Goal: Information Seeking & Learning: Learn about a topic

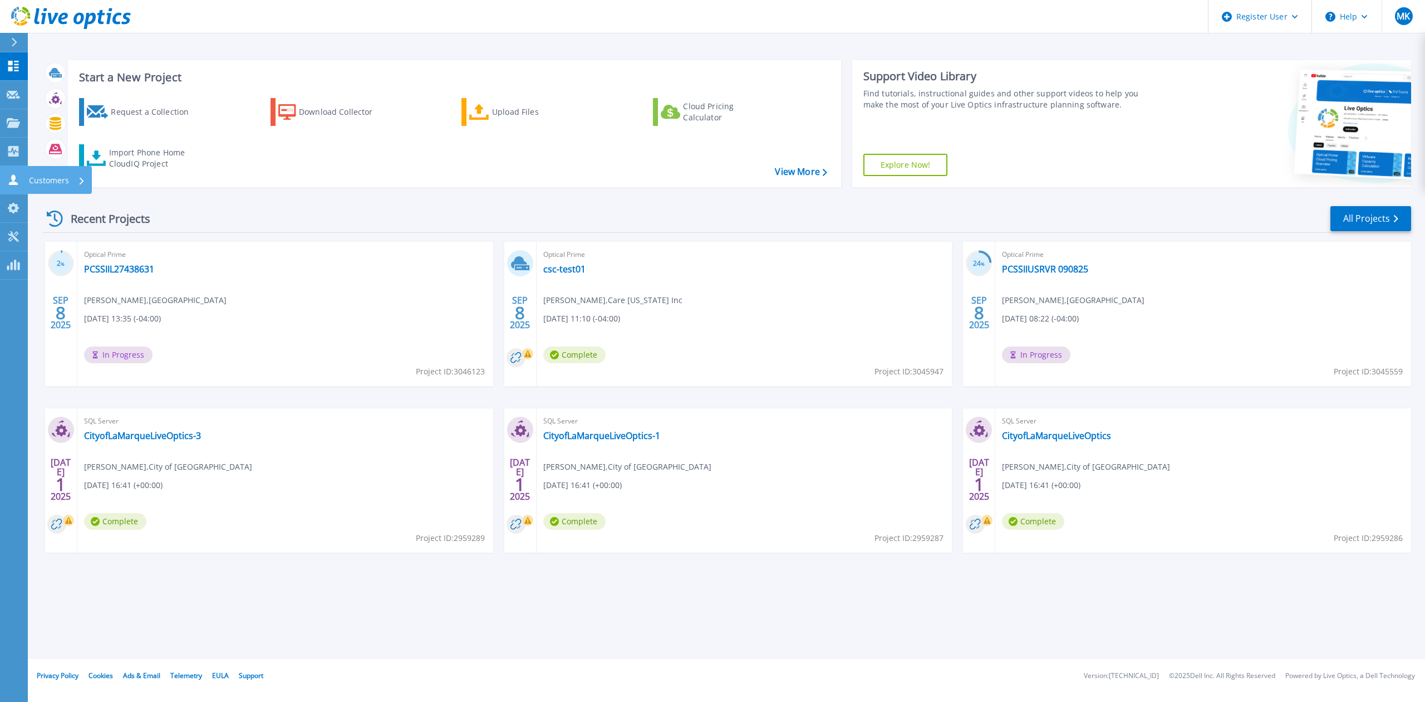
click at [18, 176] on icon at bounding box center [13, 179] width 13 height 11
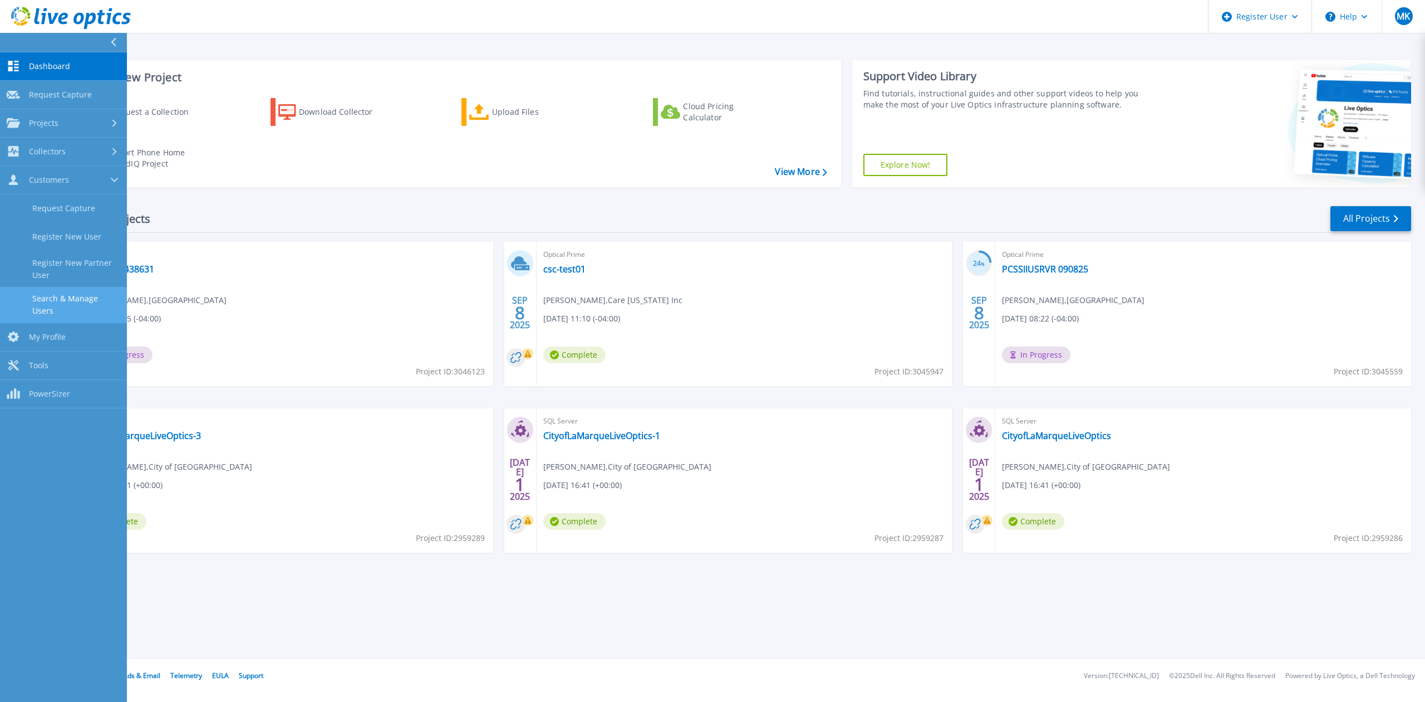
click at [80, 303] on link "Search & Manage Users" at bounding box center [63, 305] width 127 height 36
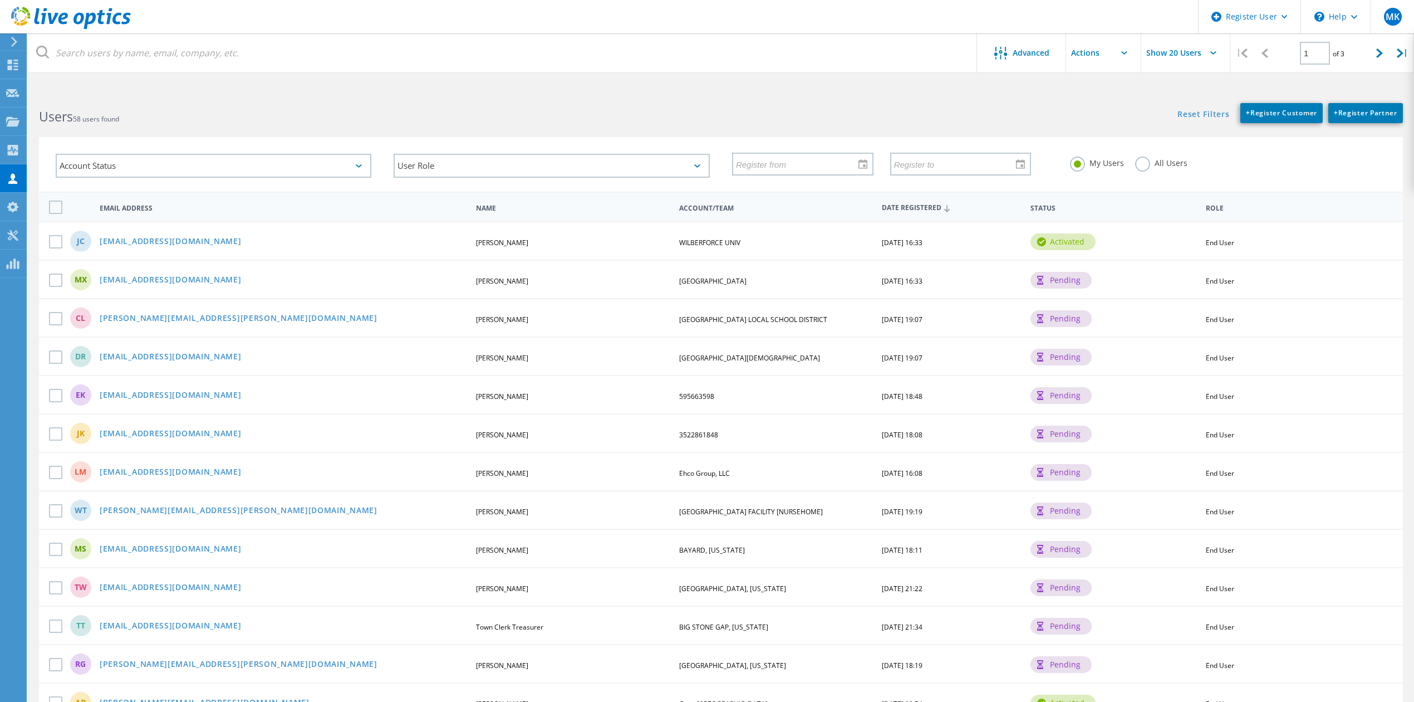
click at [1159, 160] on label "All Users" at bounding box center [1161, 161] width 52 height 11
click at [0, 0] on input "All Users" at bounding box center [0, 0] width 0 height 0
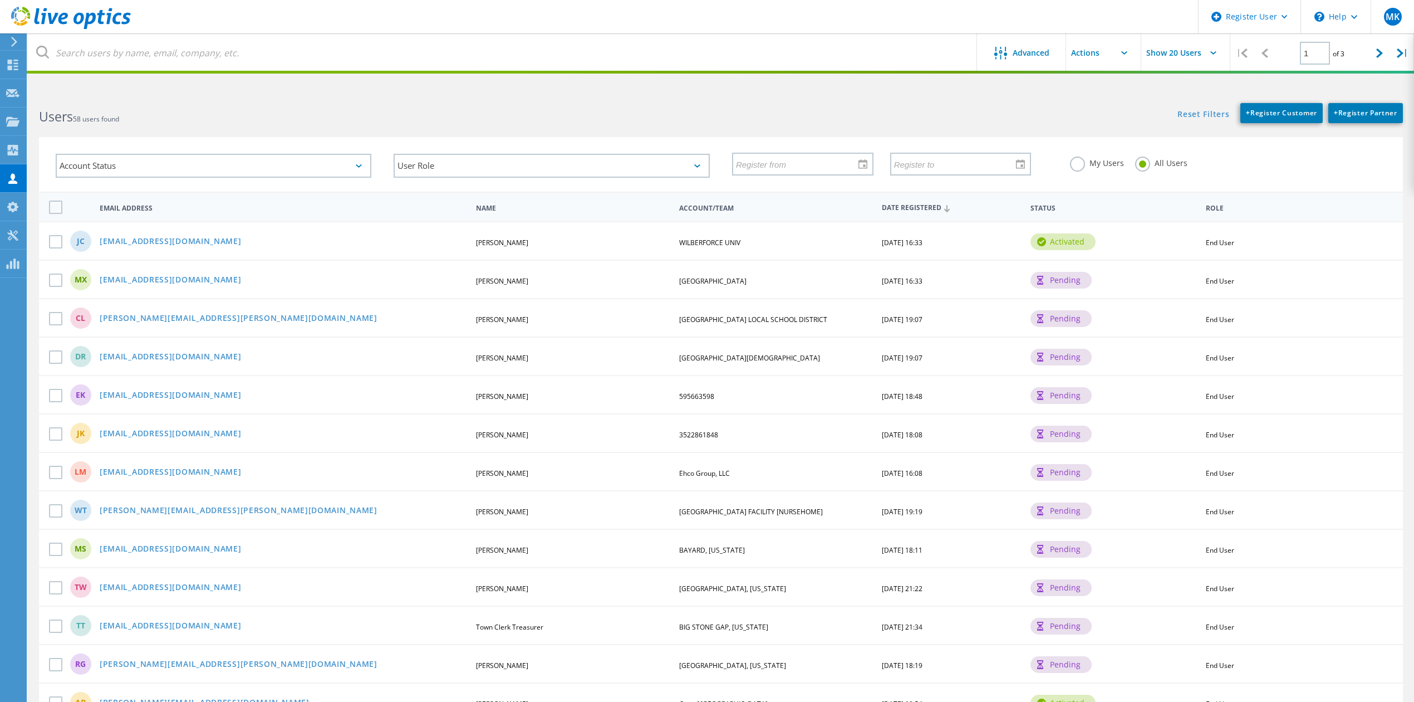
click at [1144, 164] on label "All Users" at bounding box center [1161, 161] width 52 height 11
click at [0, 0] on input "All Users" at bounding box center [0, 0] width 0 height 0
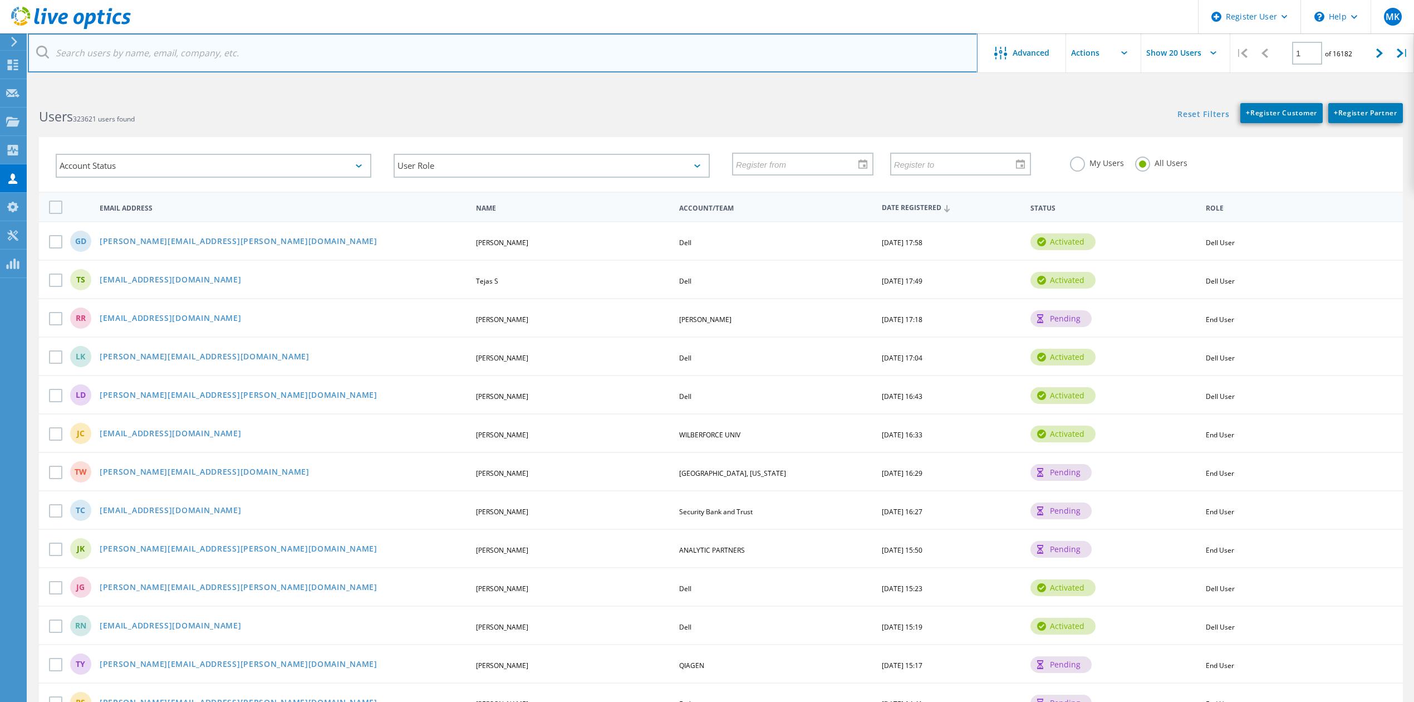
click at [341, 50] on input "text" at bounding box center [503, 52] width 950 height 39
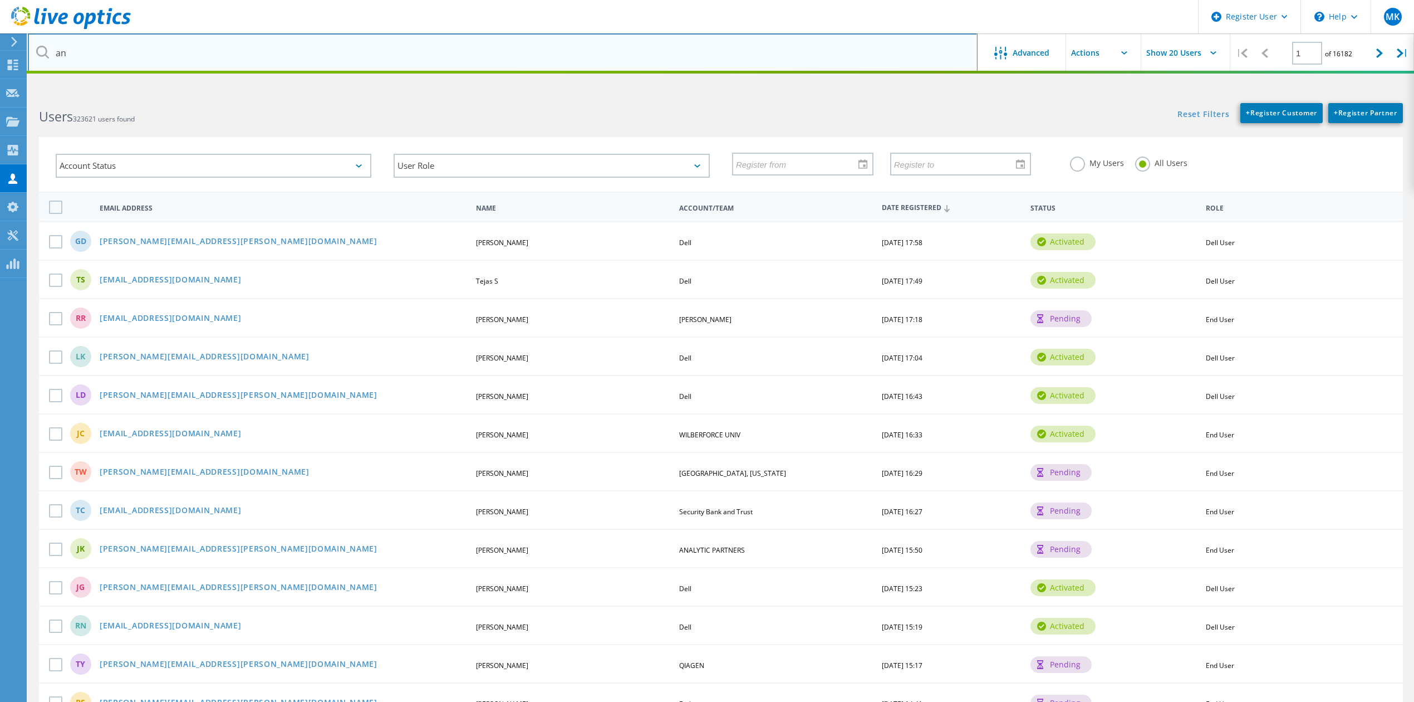
type input "androscoggin"
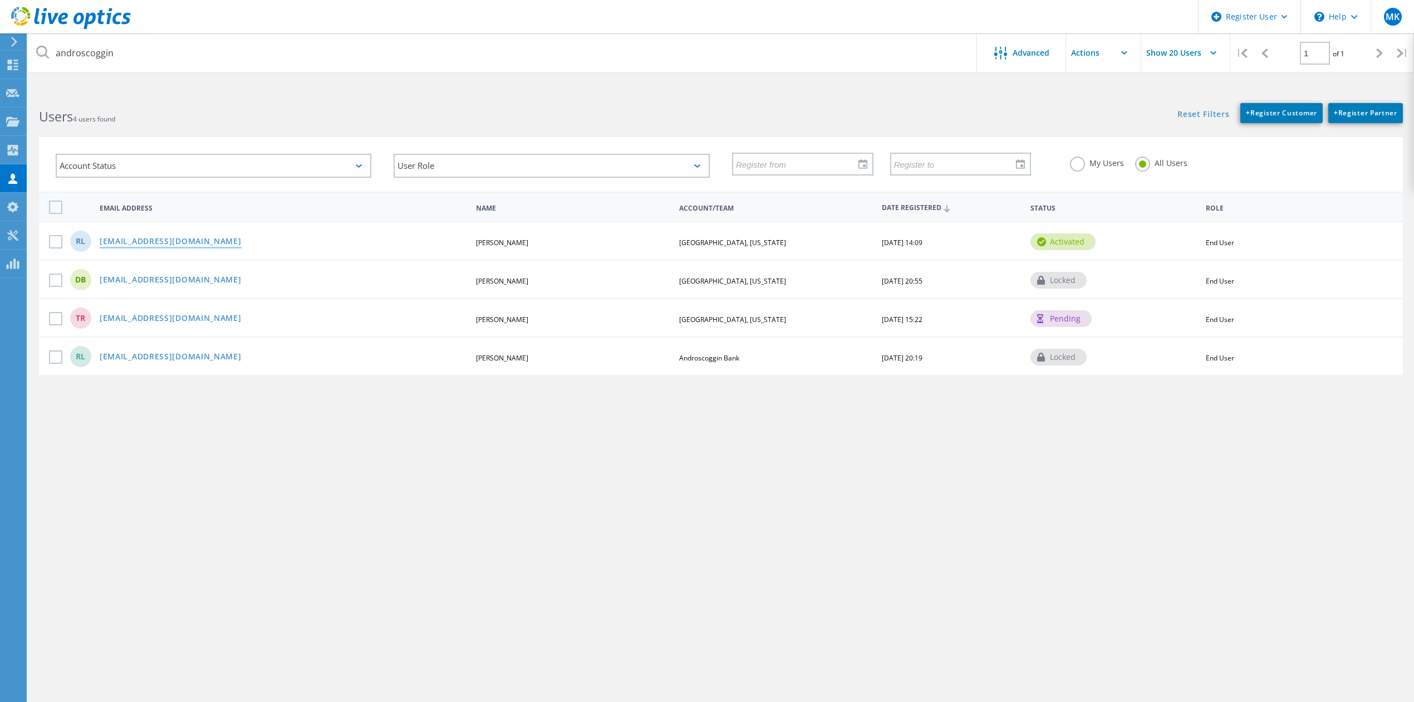
click at [190, 239] on link "[EMAIL_ADDRESS][DOMAIN_NAME]" at bounding box center [171, 241] width 142 height 9
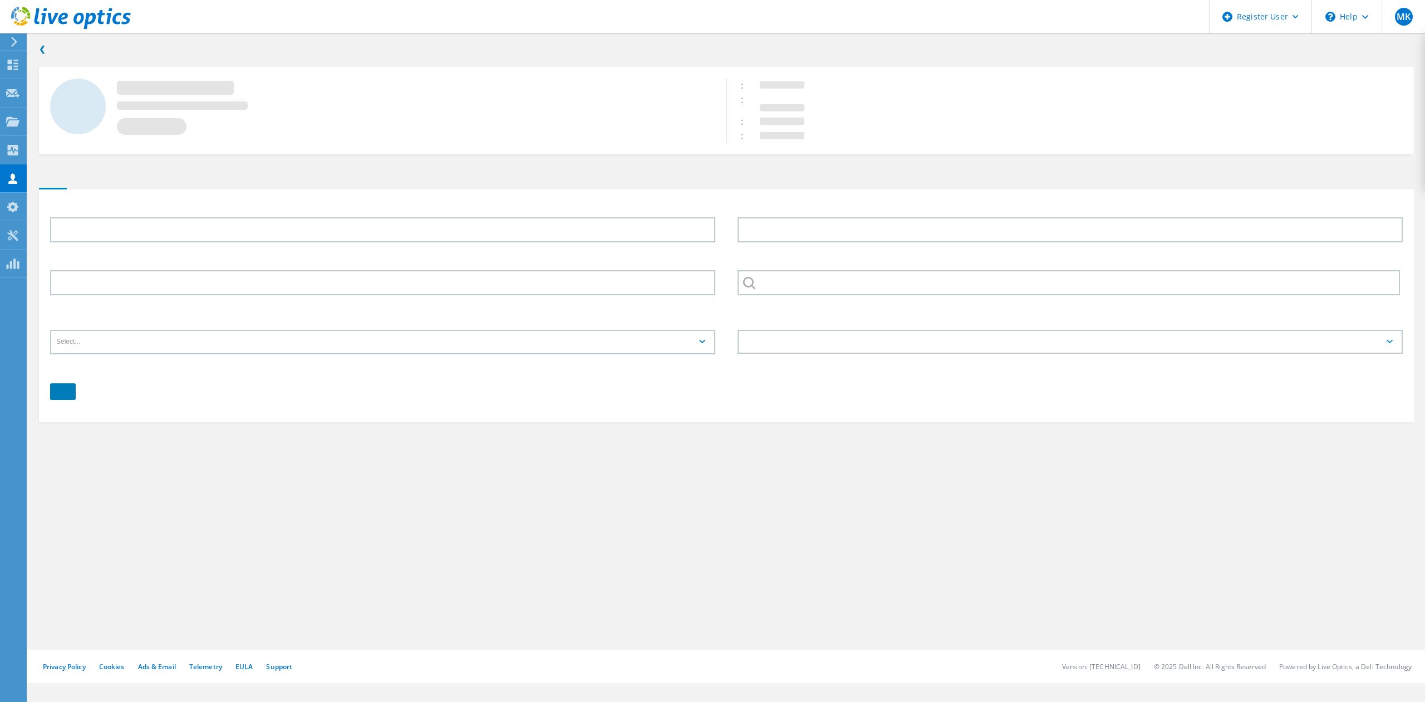
type input "Robert"
type input "Levesque"
type input "[GEOGRAPHIC_DATA], [US_STATE]"
type input "English"
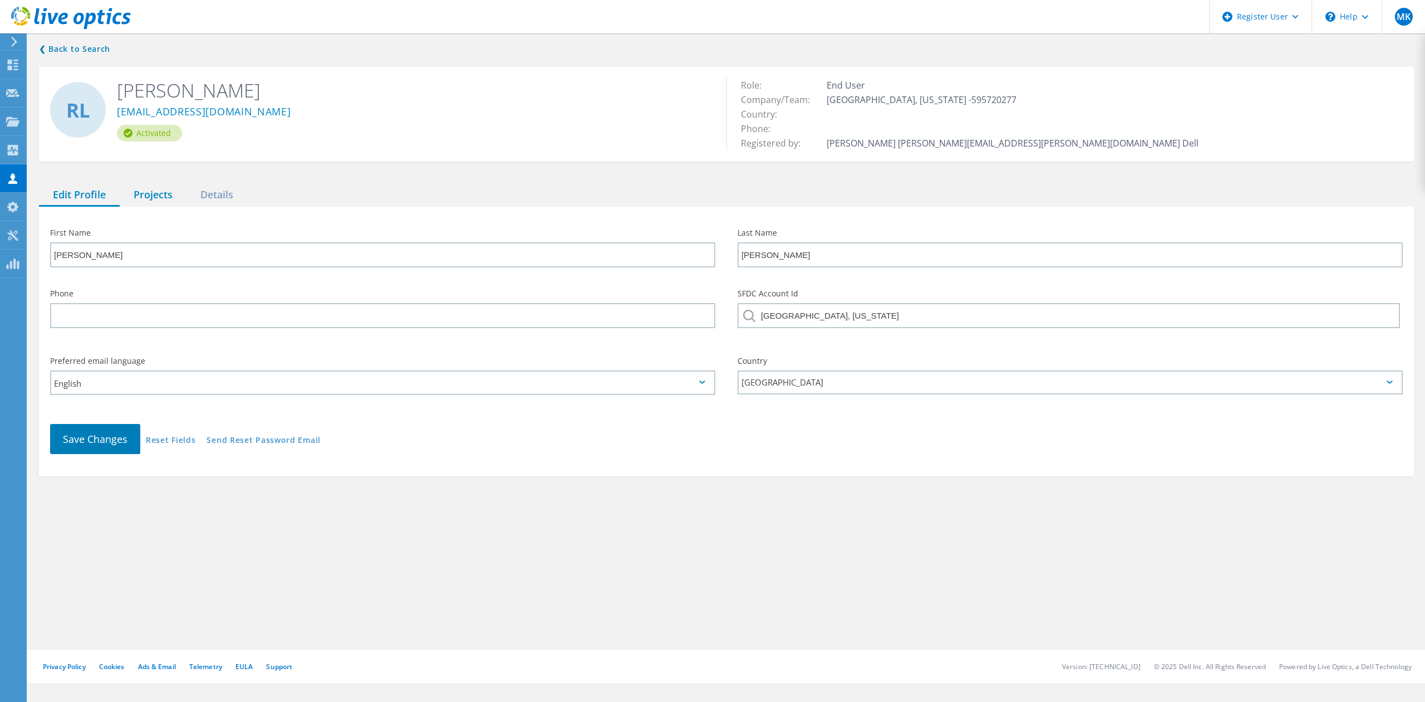
click at [172, 198] on div "Projects" at bounding box center [153, 195] width 67 height 23
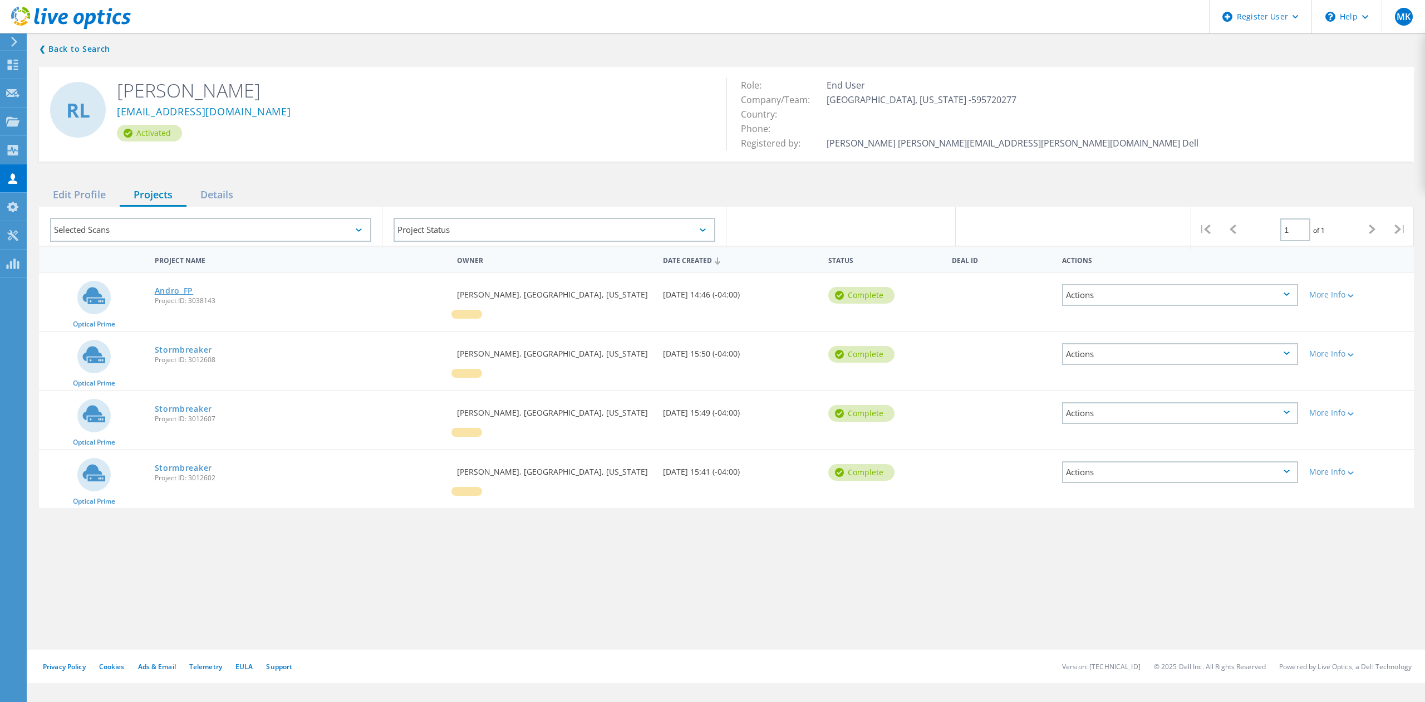
click at [164, 292] on link "Andro_FP" at bounding box center [174, 291] width 39 height 8
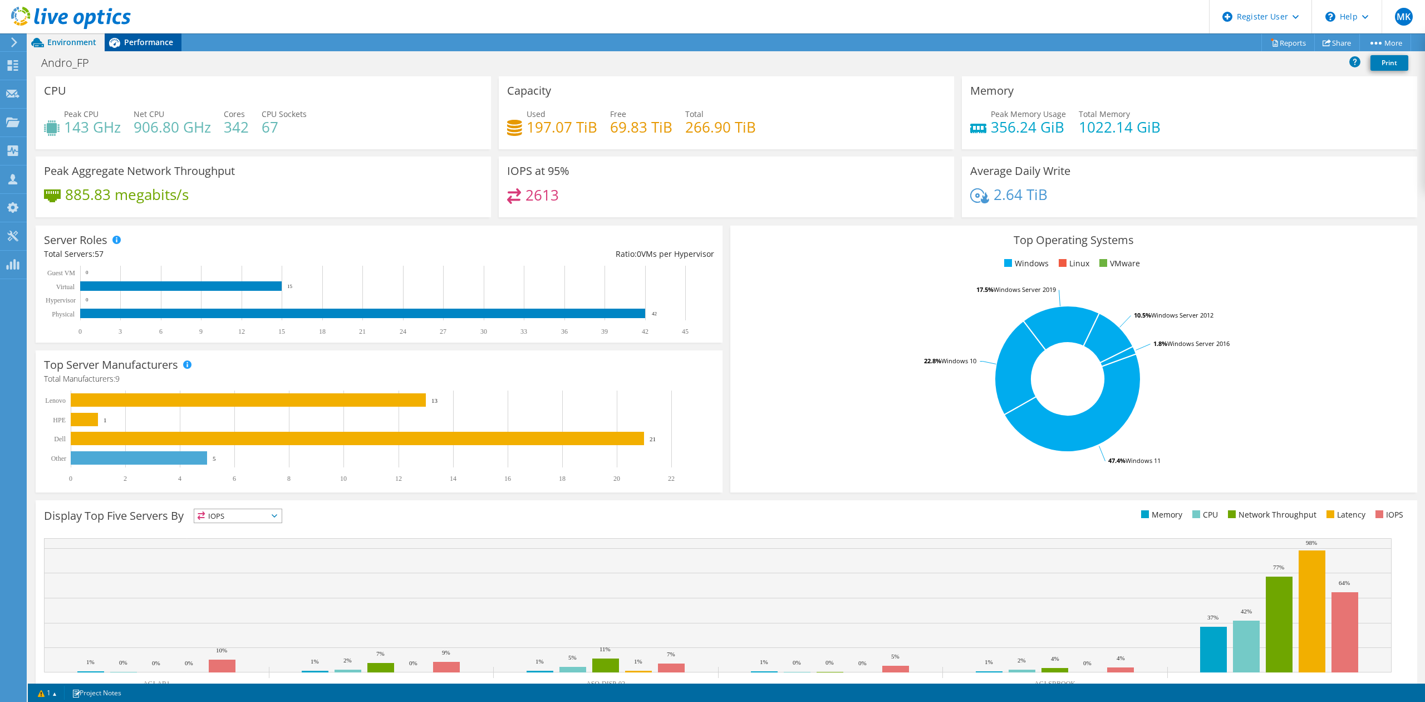
click at [135, 45] on span "Performance" at bounding box center [148, 42] width 49 height 11
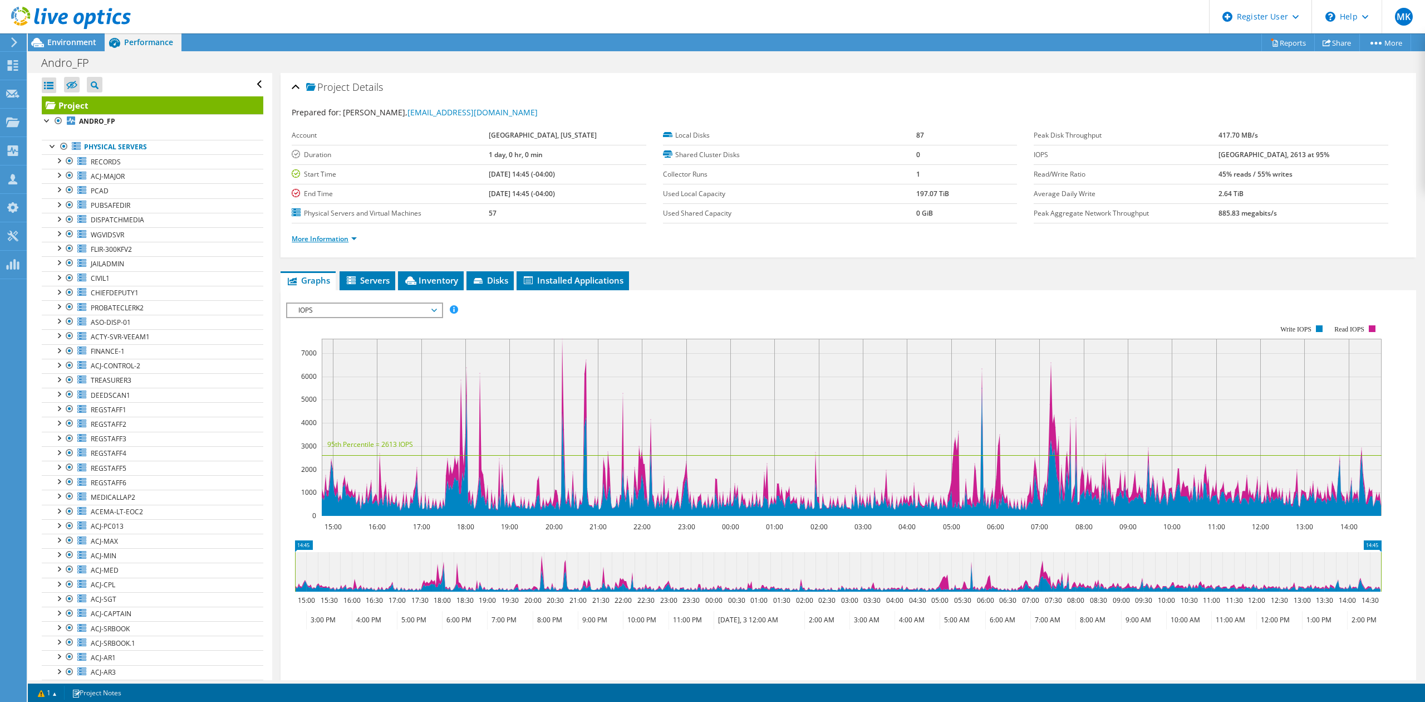
click at [341, 236] on link "More Information" at bounding box center [324, 238] width 65 height 9
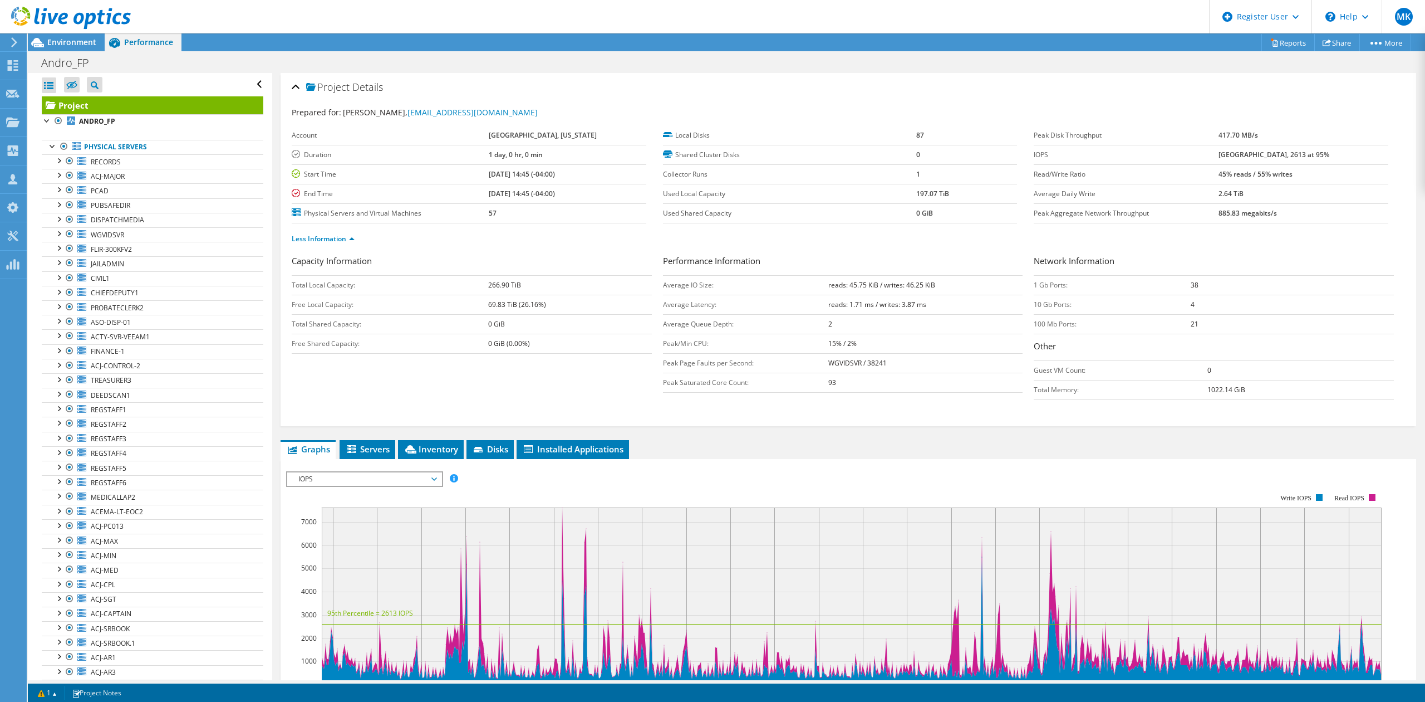
click at [1248, 176] on b "45% reads / 55% writes" at bounding box center [1256, 173] width 74 height 9
click at [1248, 203] on td "2.64 TiB" at bounding box center [1303, 193] width 169 height 19
click at [419, 449] on span "Inventory" at bounding box center [431, 448] width 55 height 11
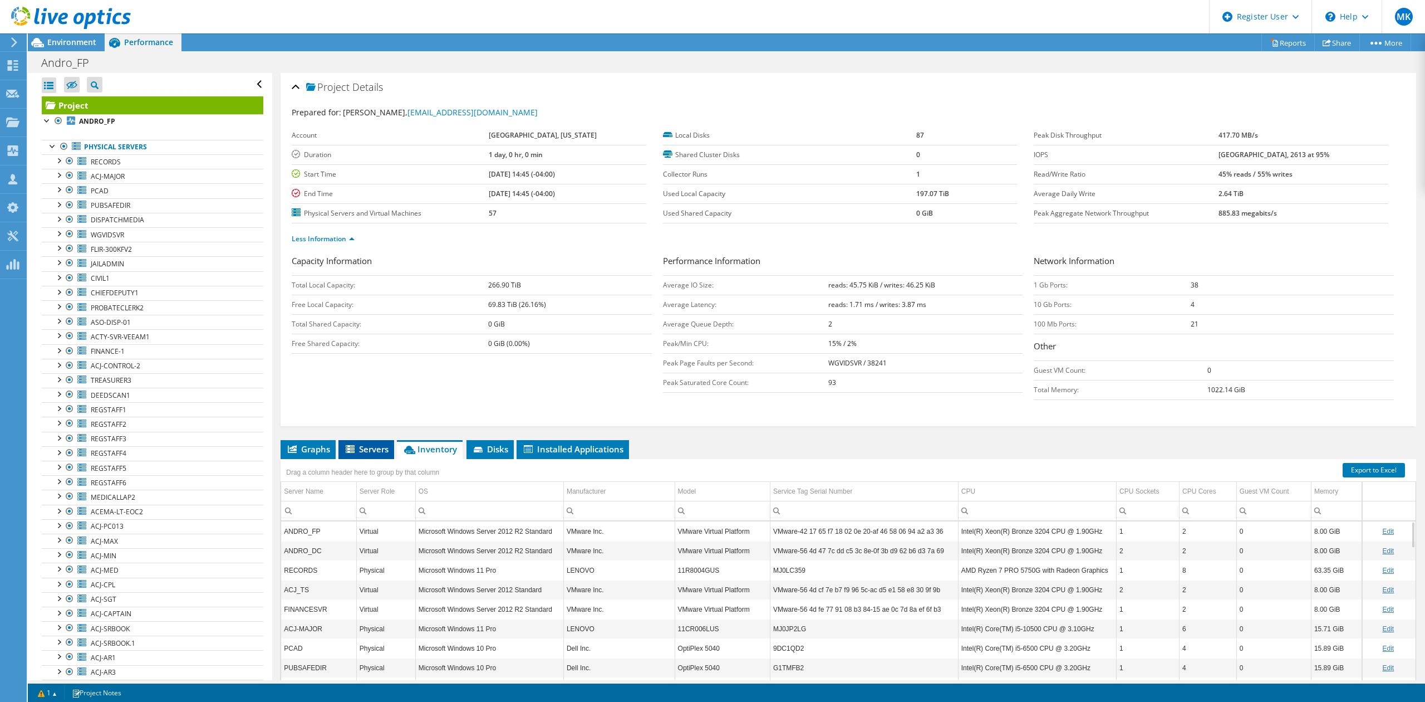
click at [375, 450] on span "Servers" at bounding box center [366, 448] width 45 height 11
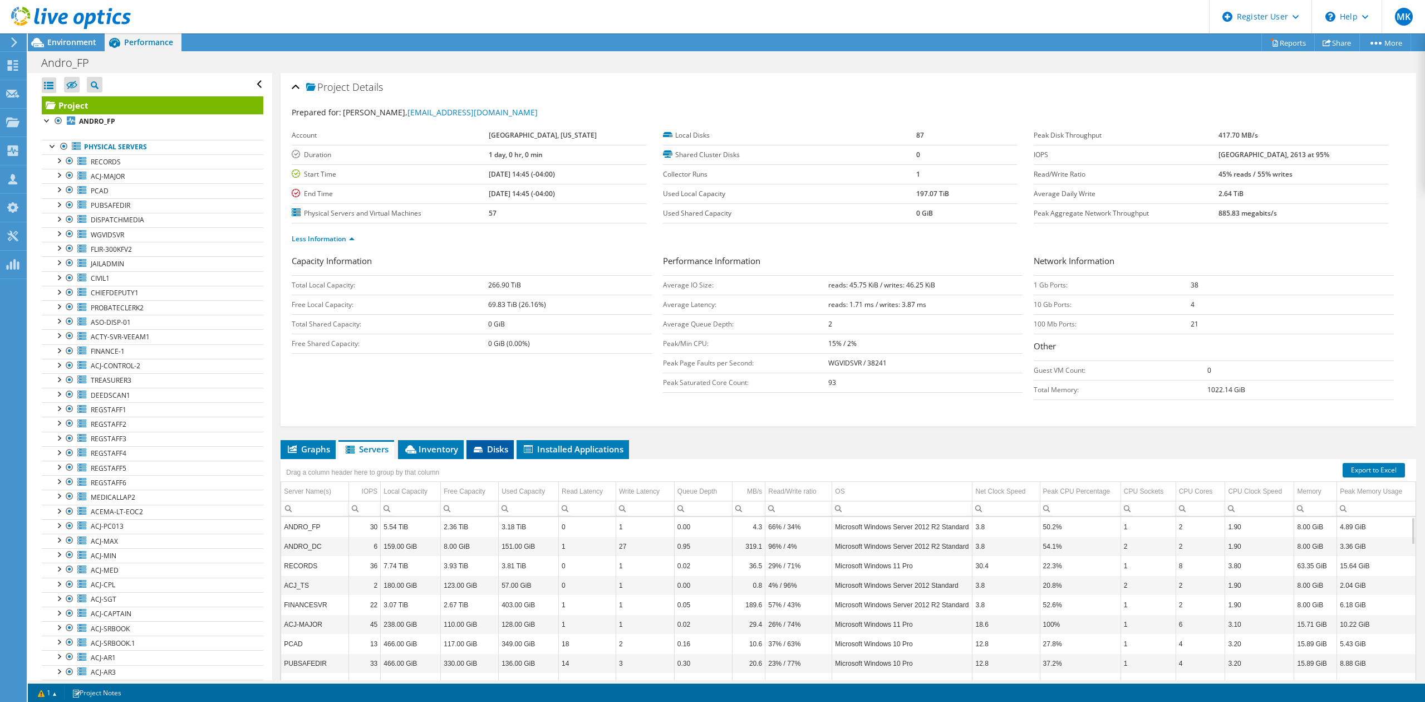
click at [484, 450] on icon at bounding box center [479, 450] width 11 height 7
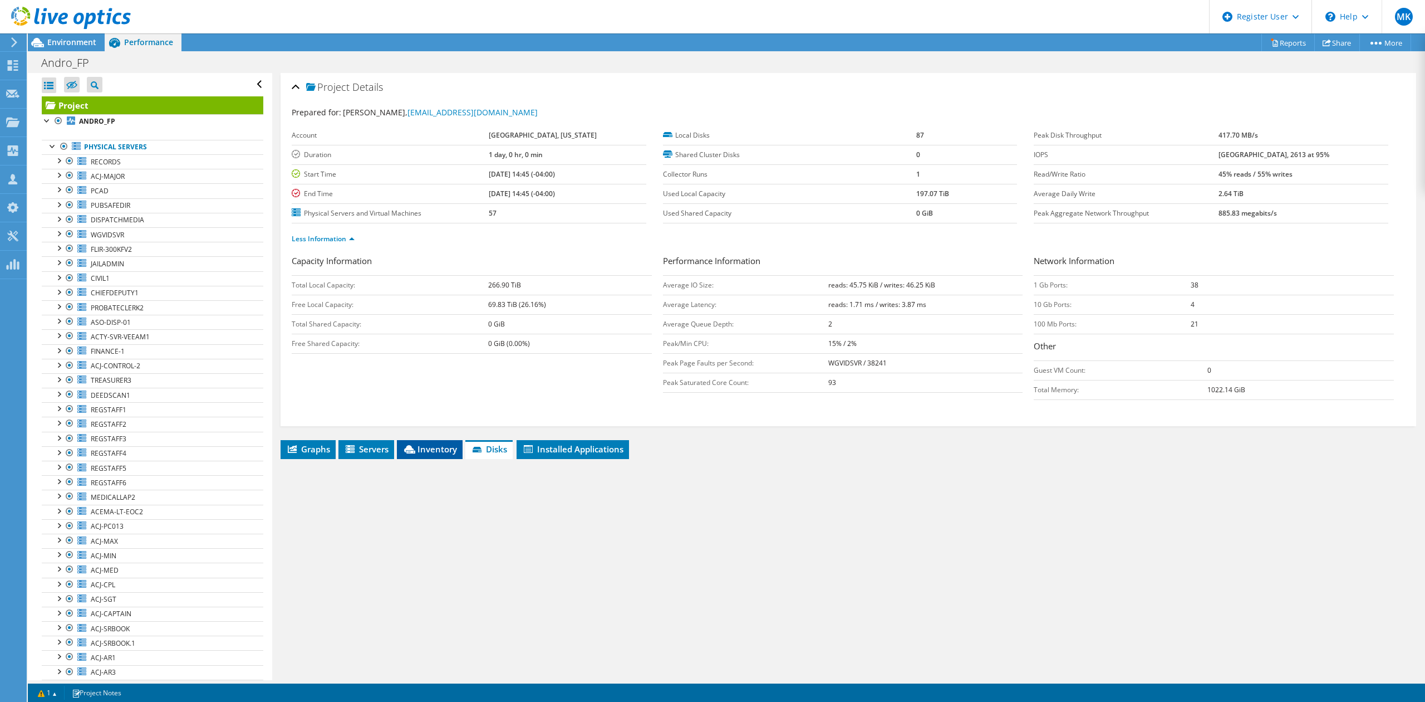
click at [437, 447] on span "Inventory" at bounding box center [430, 448] width 55 height 11
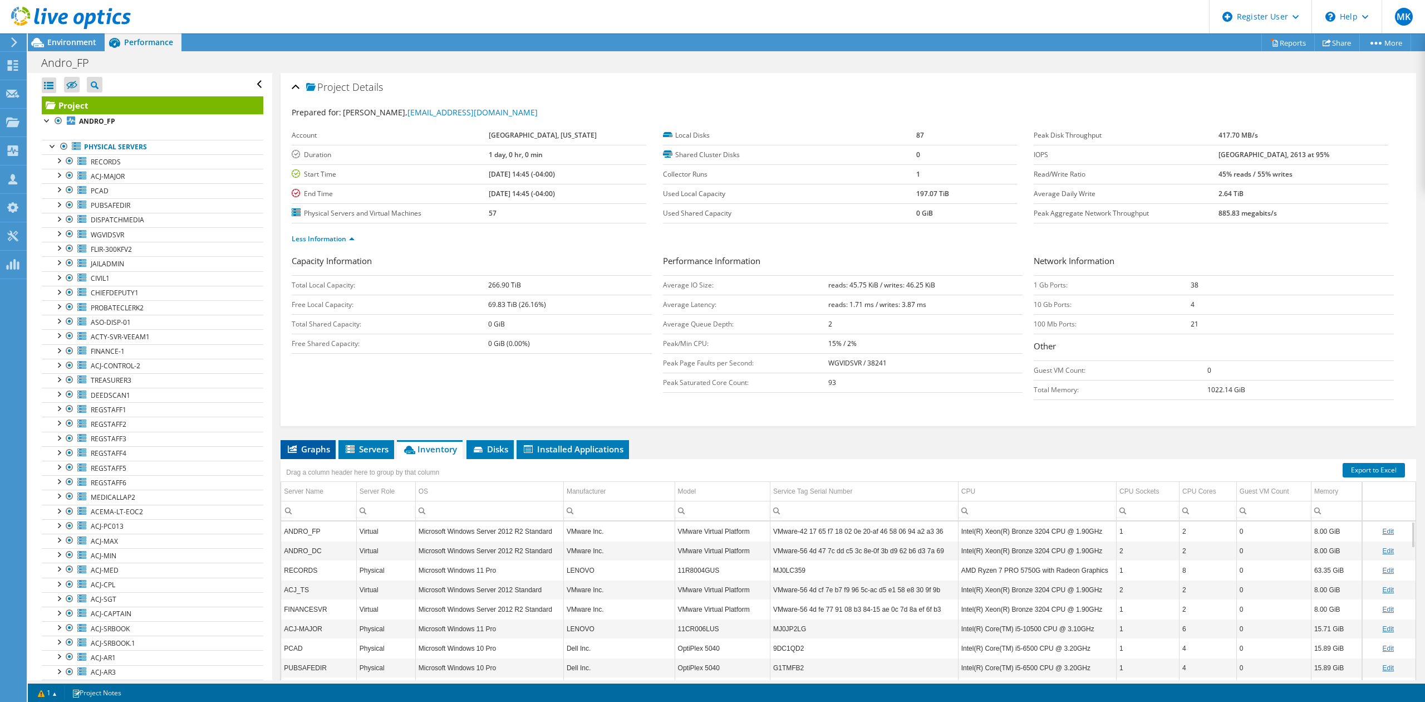
click at [312, 459] on li "Graphs" at bounding box center [308, 449] width 55 height 19
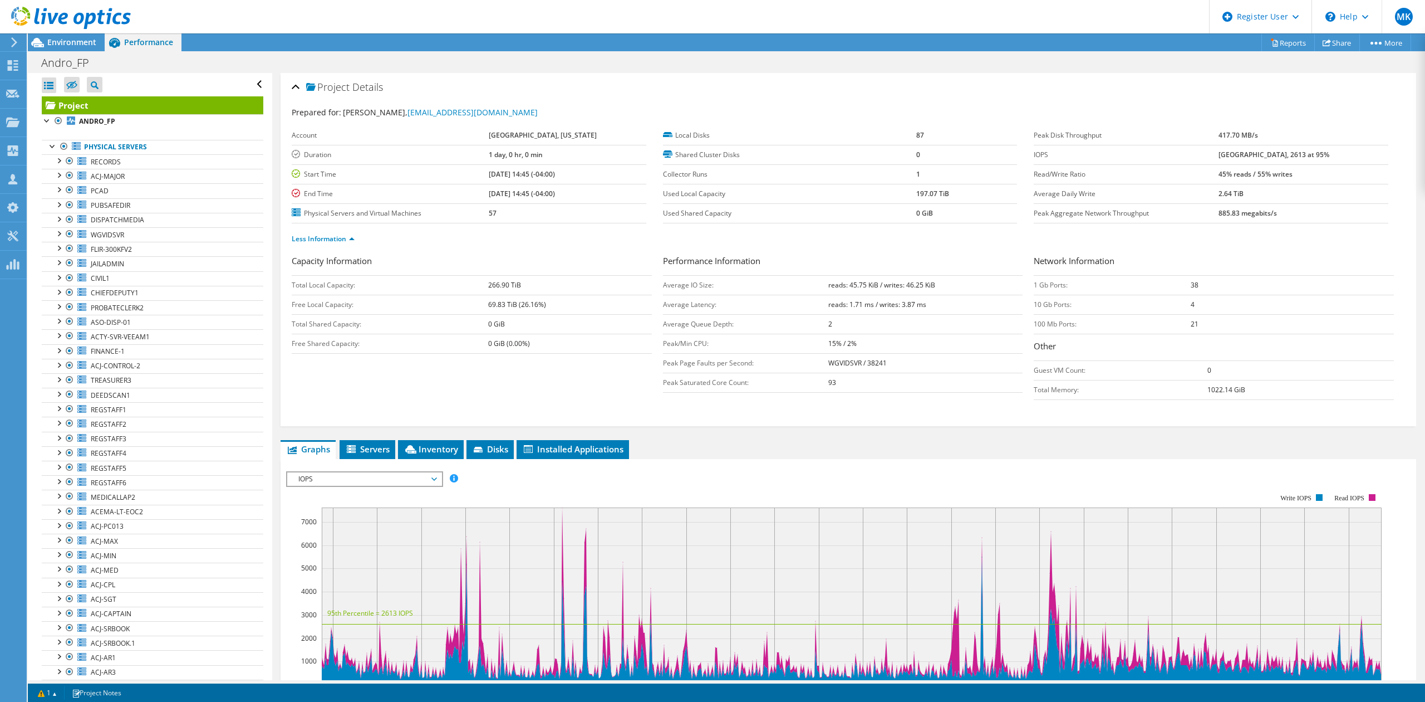
click at [322, 475] on span "IOPS" at bounding box center [364, 478] width 143 height 13
click at [328, 608] on li "All" at bounding box center [364, 612] width 154 height 13
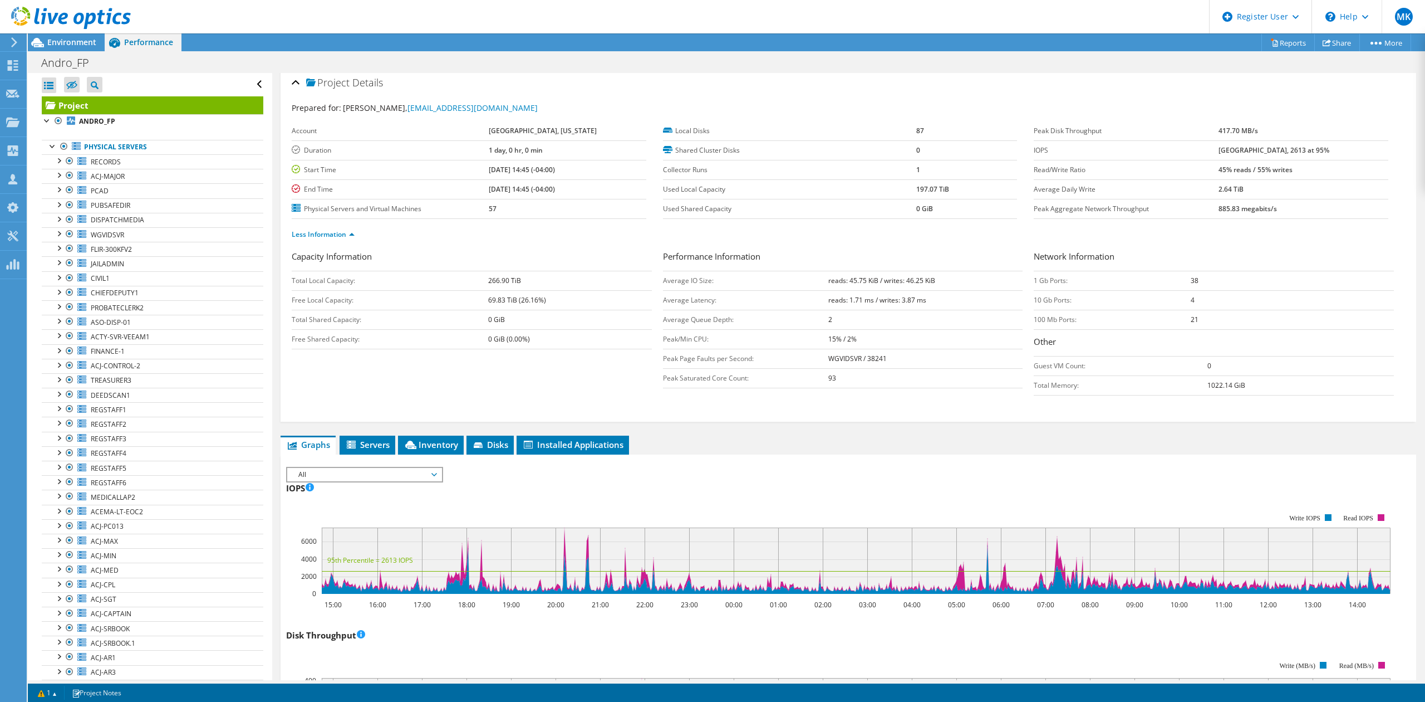
scroll to position [0, 0]
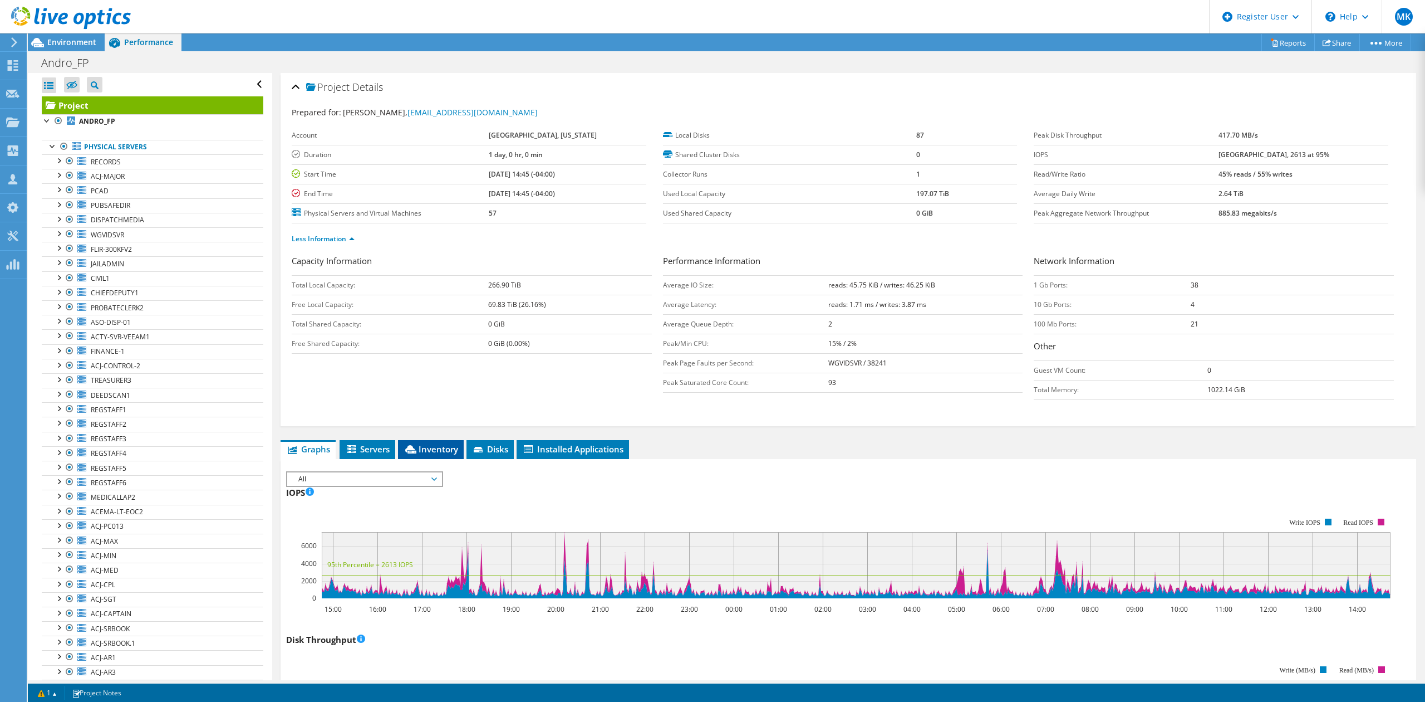
click at [424, 446] on span "Inventory" at bounding box center [431, 448] width 55 height 11
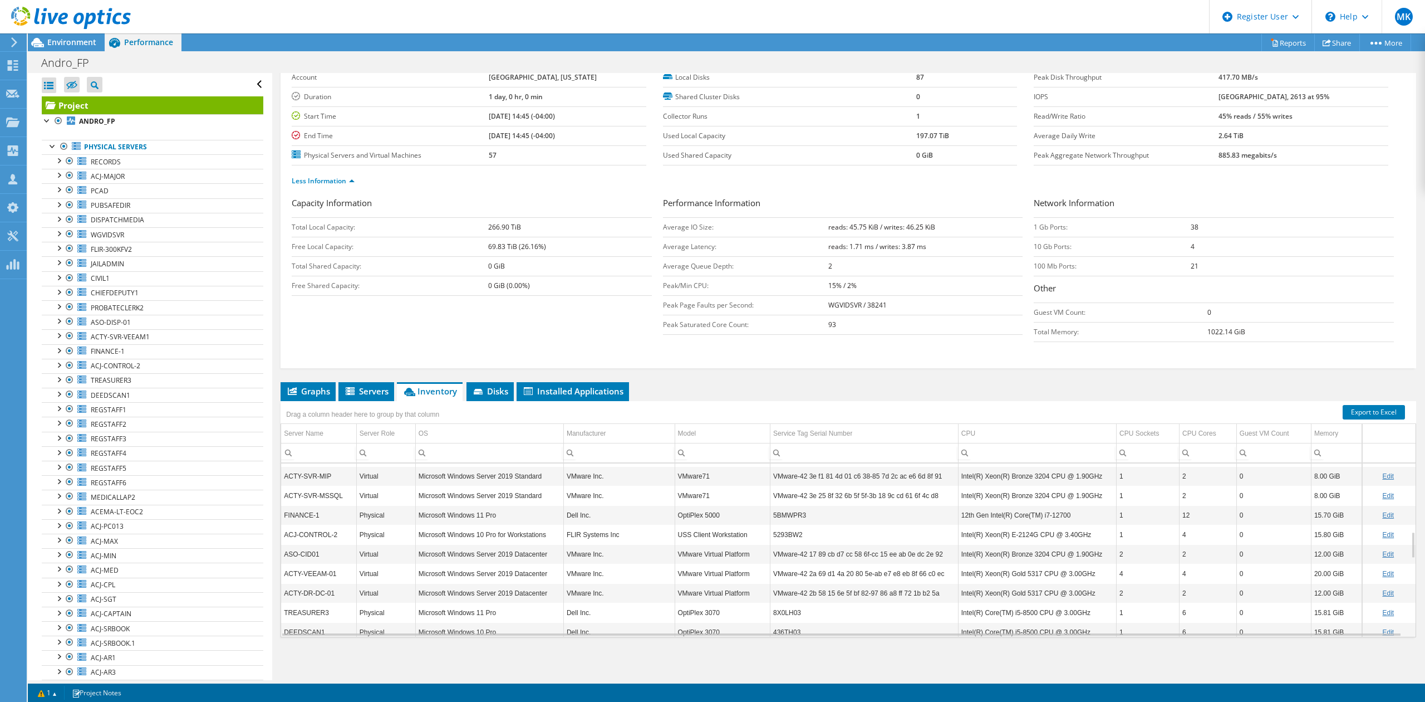
scroll to position [534, 0]
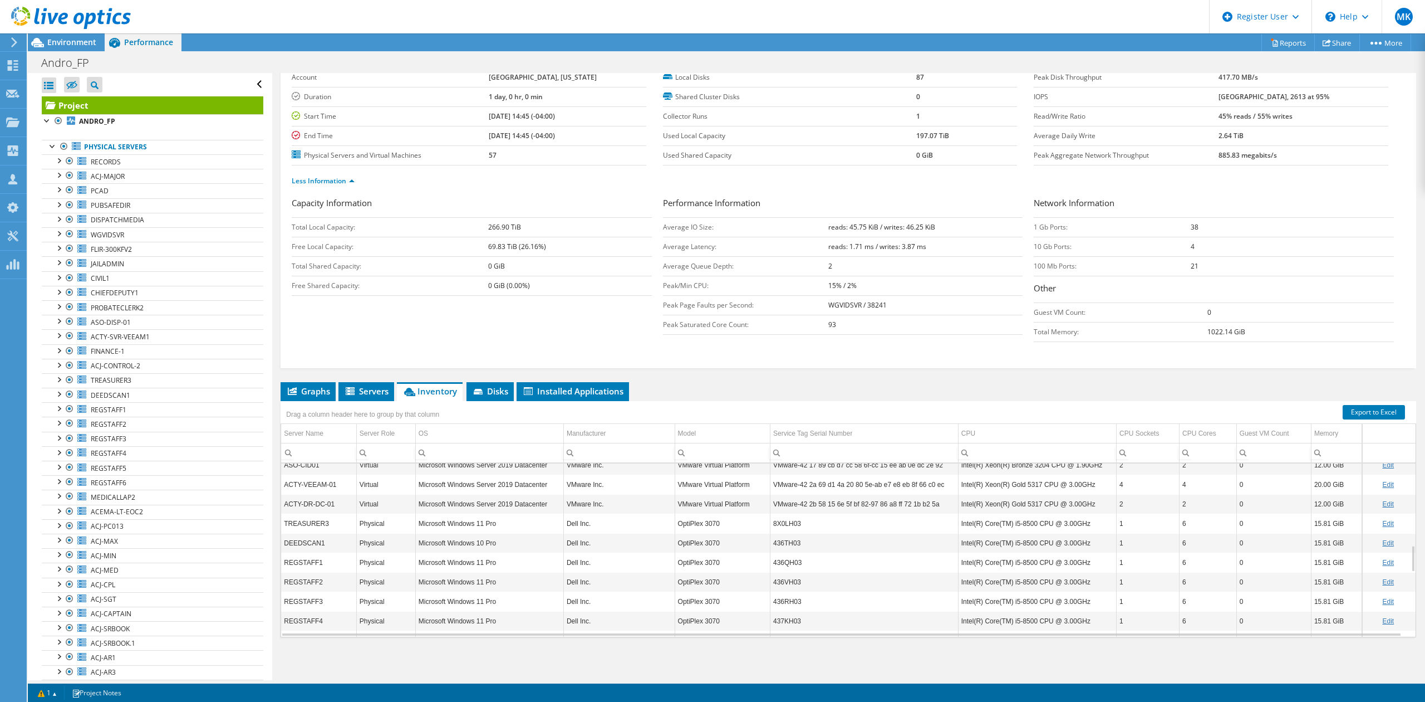
click at [1034, 490] on td "Intel(R) Xeon(R) Gold 5317 CPU @ 3.00GHz" at bounding box center [1037, 483] width 158 height 19
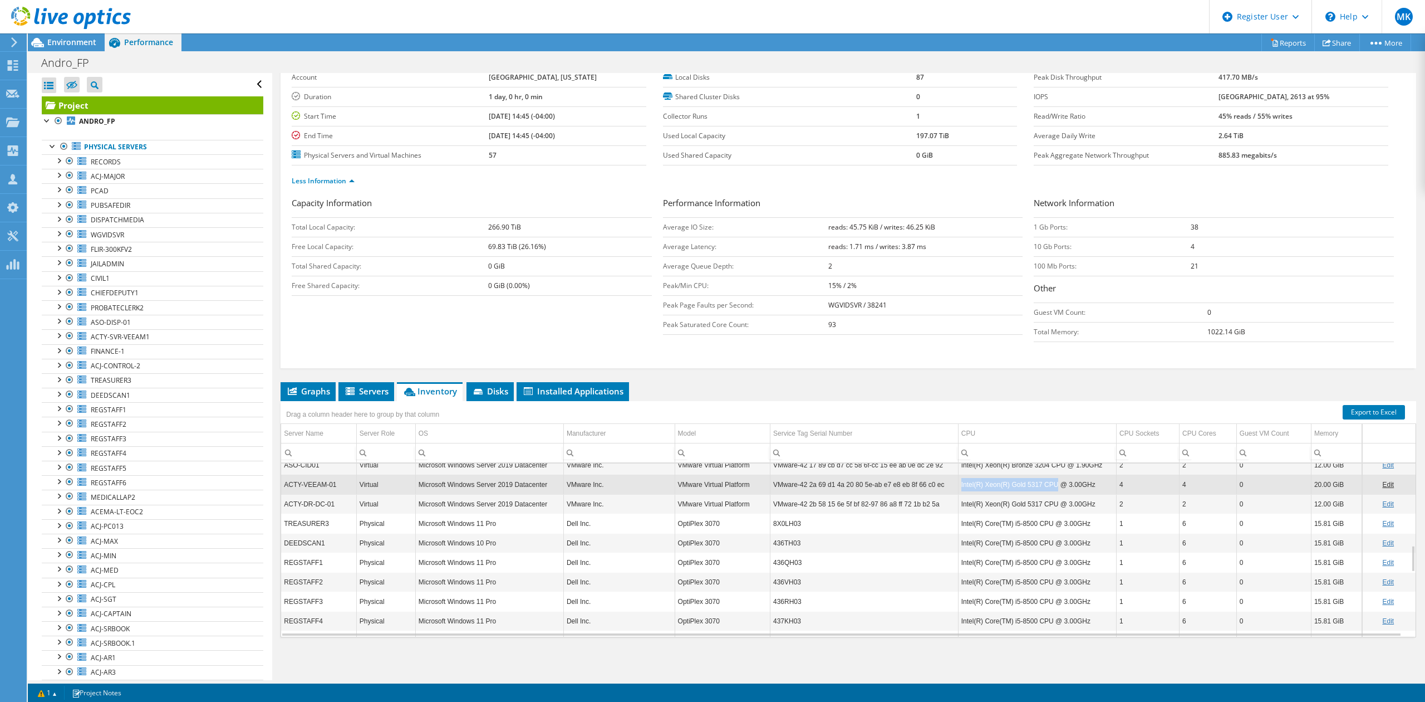
drag, startPoint x: 1047, startPoint y: 493, endPoint x: 952, endPoint y: 490, distance: 95.2
click at [958, 490] on td "Intel(R) Xeon(R) Gold 5317 CPU @ 3.00GHz" at bounding box center [1037, 483] width 158 height 19
copy td "Intel(R) Xeon(R) Gold 5317 CPU"
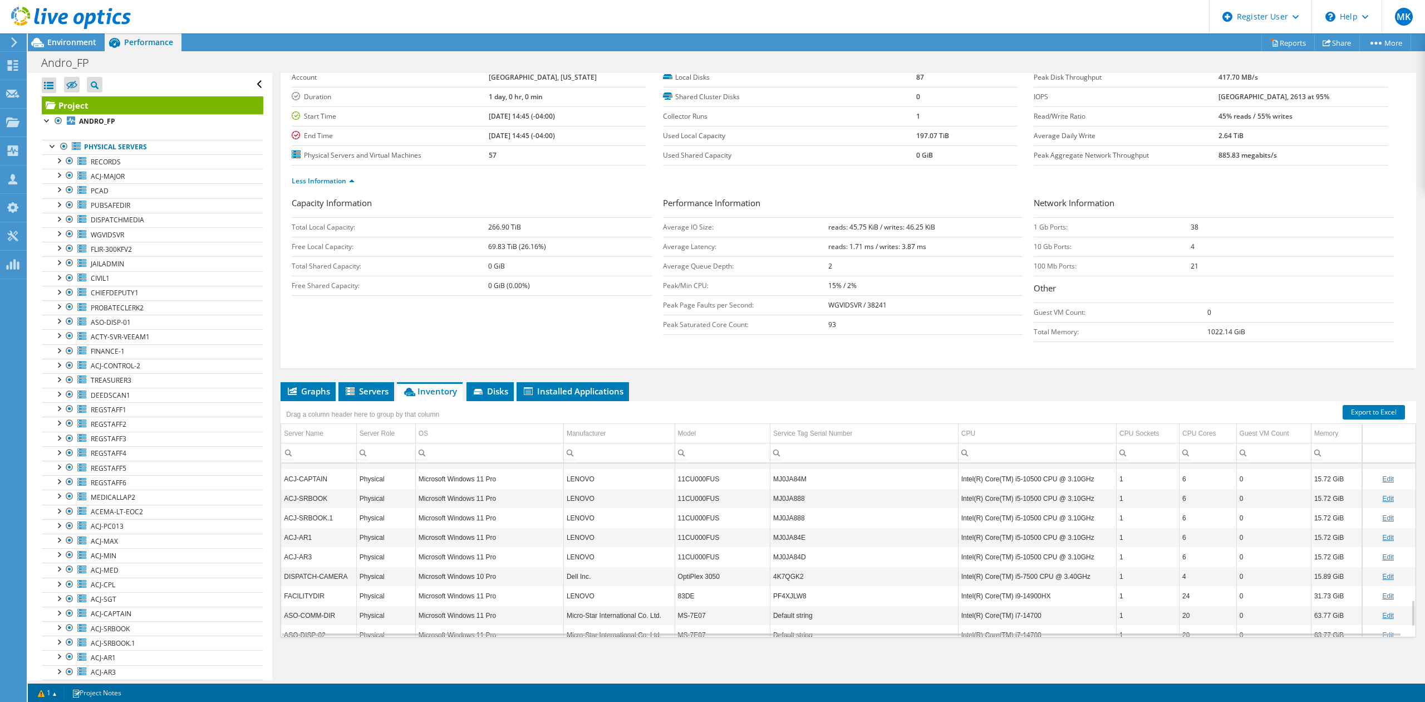
scroll to position [954, 0]
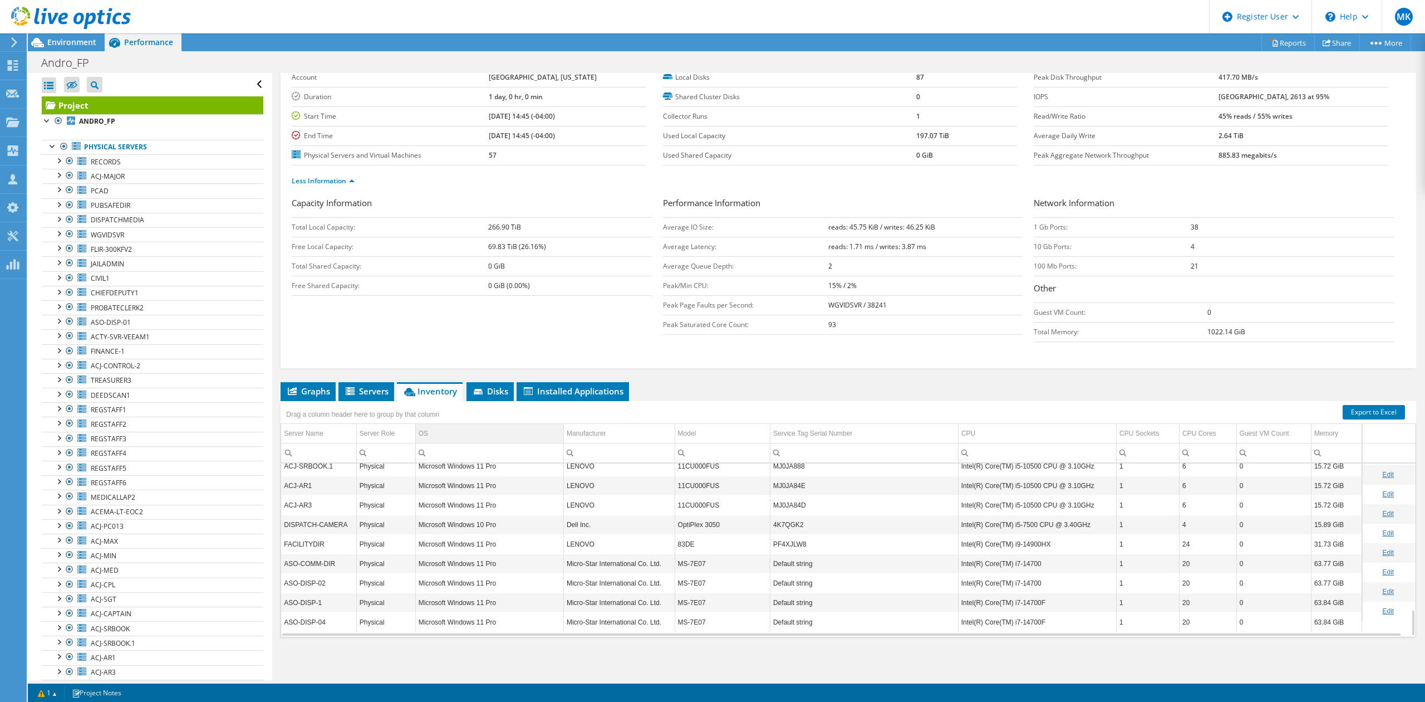
click at [434, 428] on td "OS" at bounding box center [489, 433] width 148 height 19
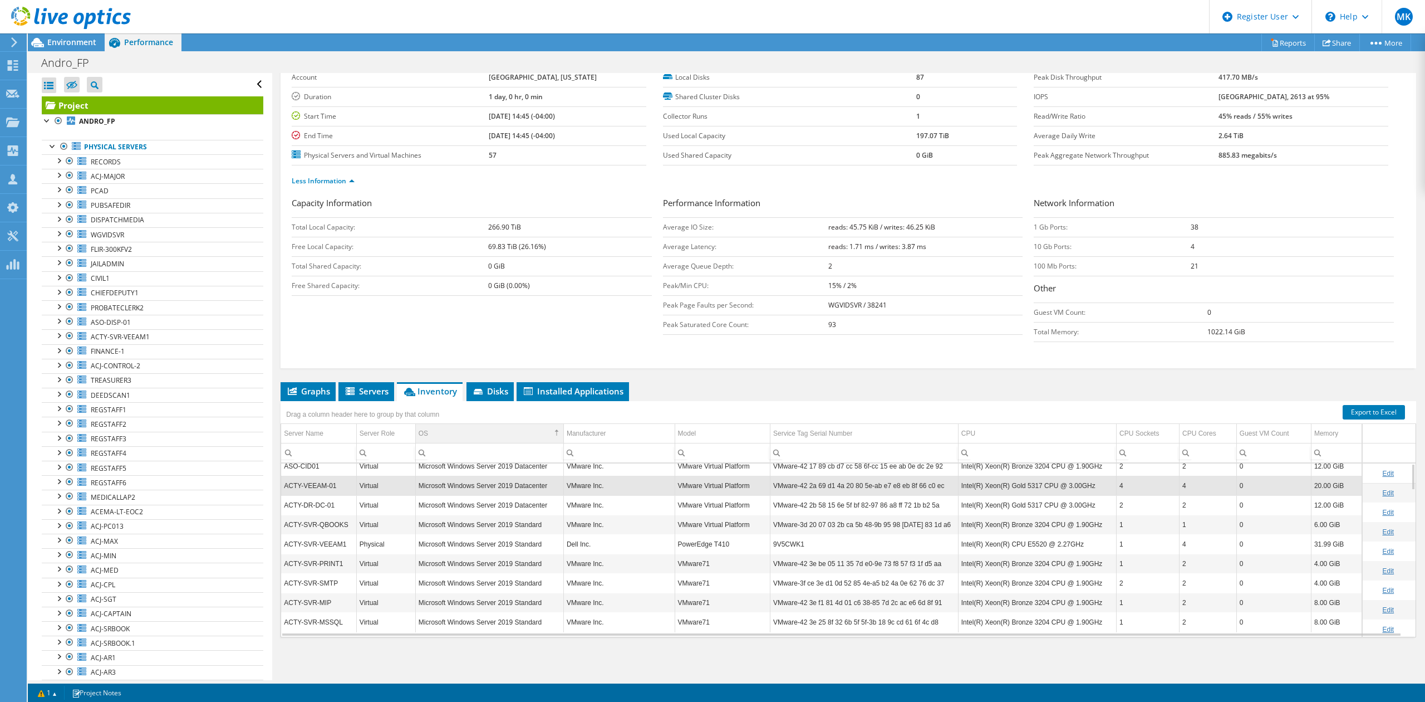
scroll to position [0, 0]
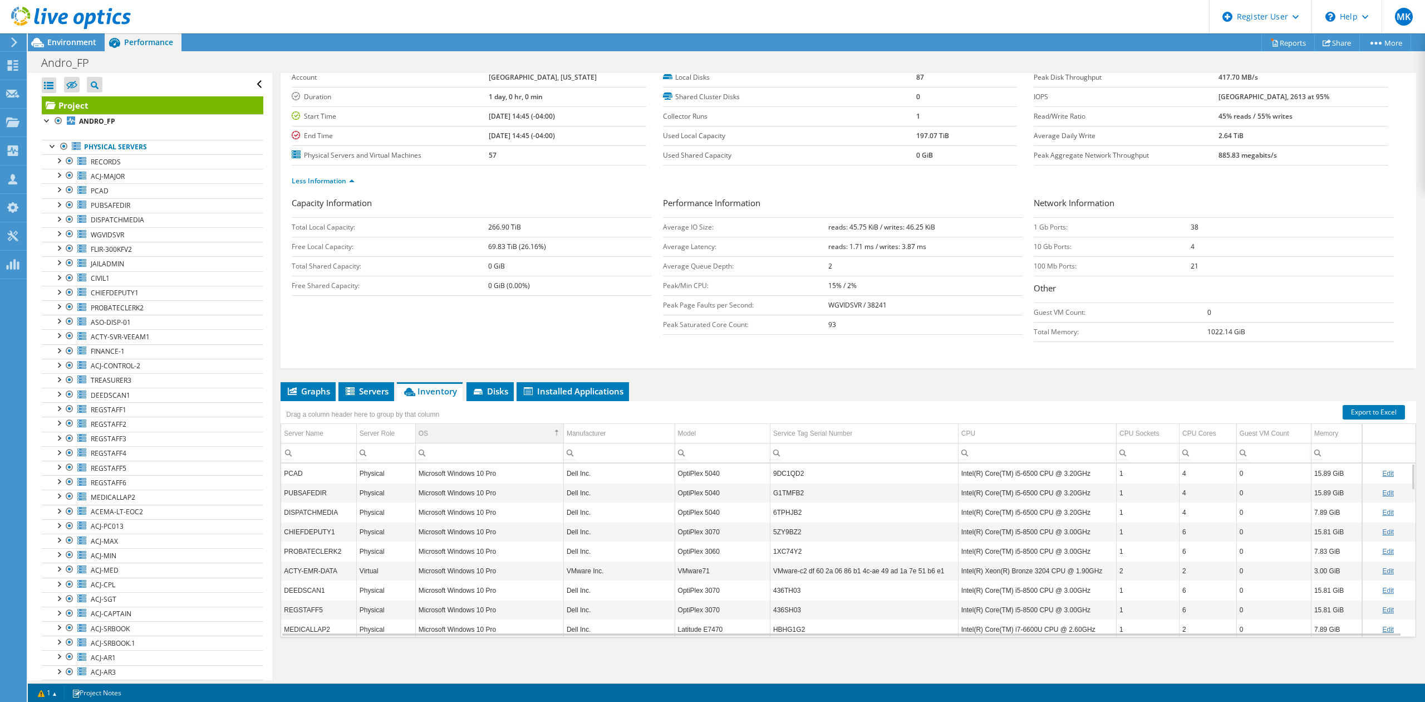
click at [434, 428] on td "OS" at bounding box center [489, 433] width 148 height 19
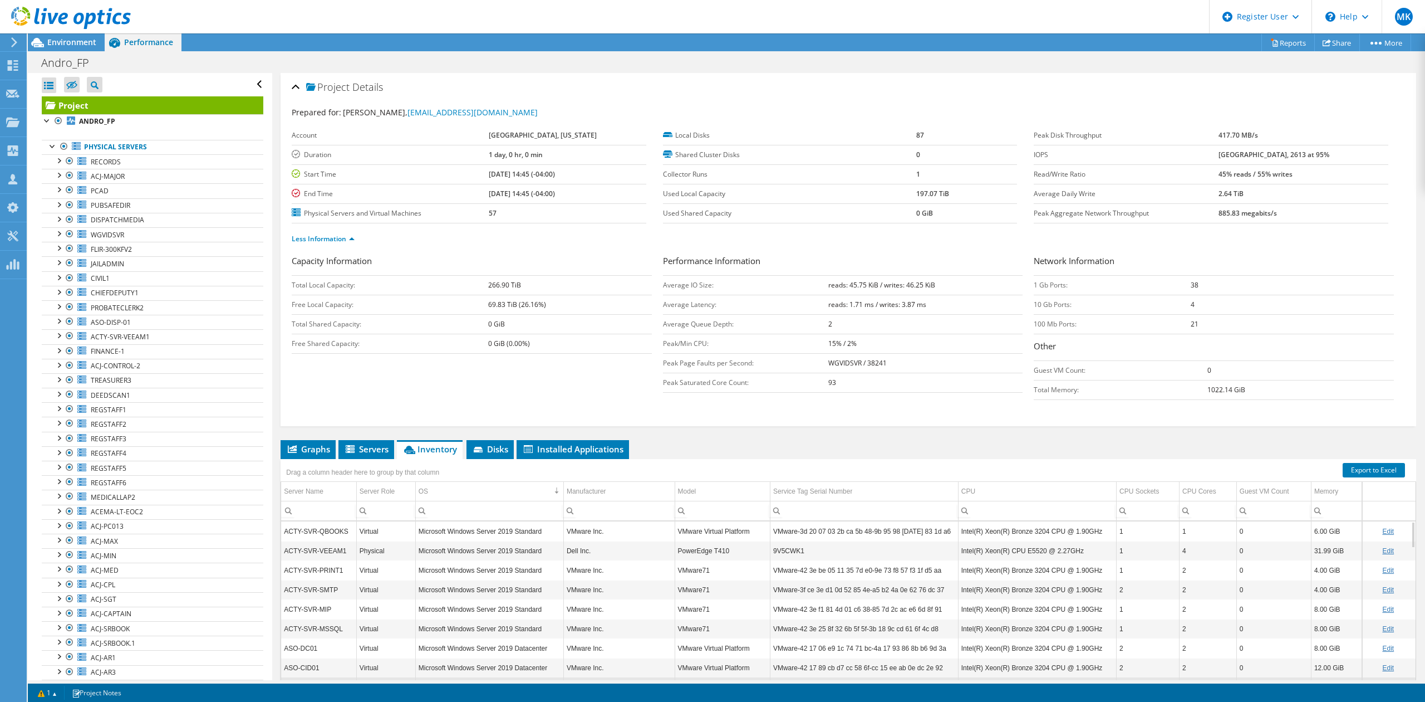
click at [872, 346] on td "15% / 2%" at bounding box center [925, 342] width 195 height 19
click at [872, 389] on td "93" at bounding box center [925, 381] width 195 height 19
click at [925, 183] on td "1" at bounding box center [966, 173] width 101 height 19
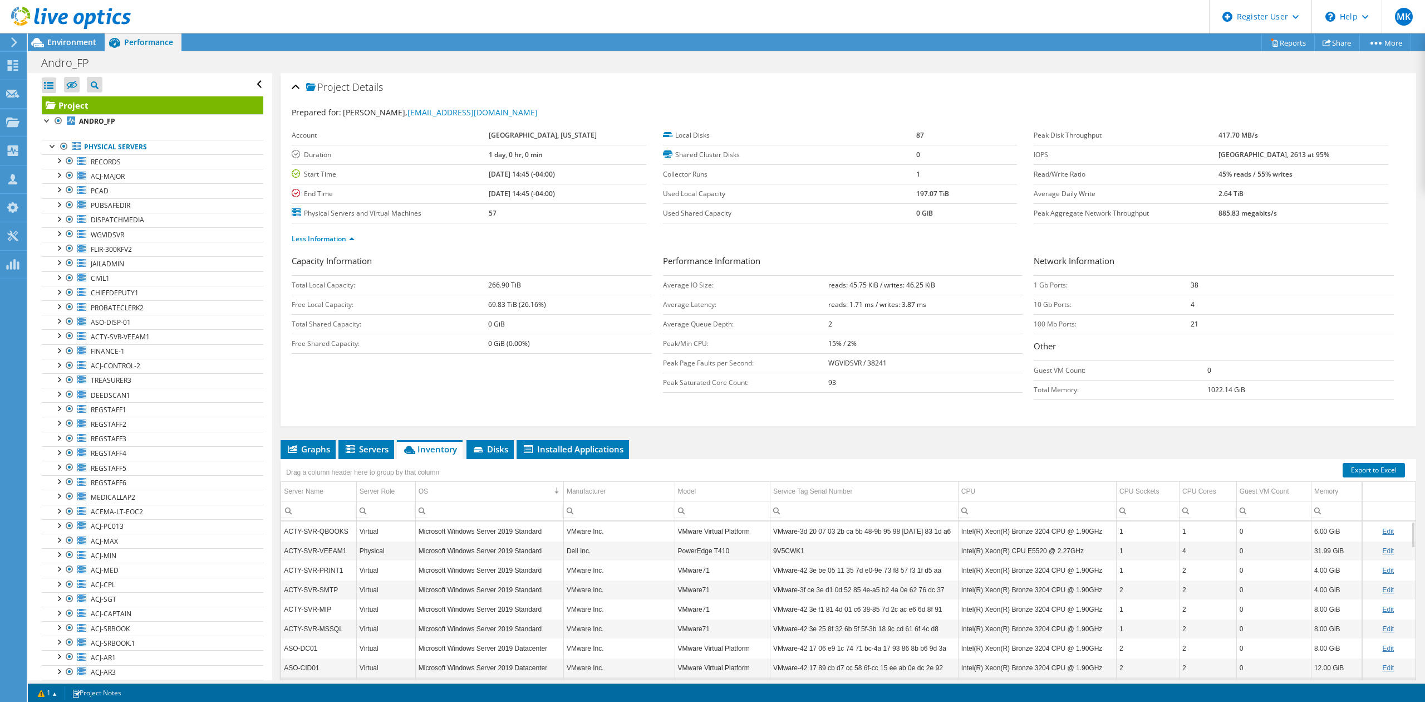
click at [929, 193] on b "197.07 TiB" at bounding box center [932, 193] width 33 height 9
click at [61, 42] on span "Environment" at bounding box center [71, 42] width 49 height 11
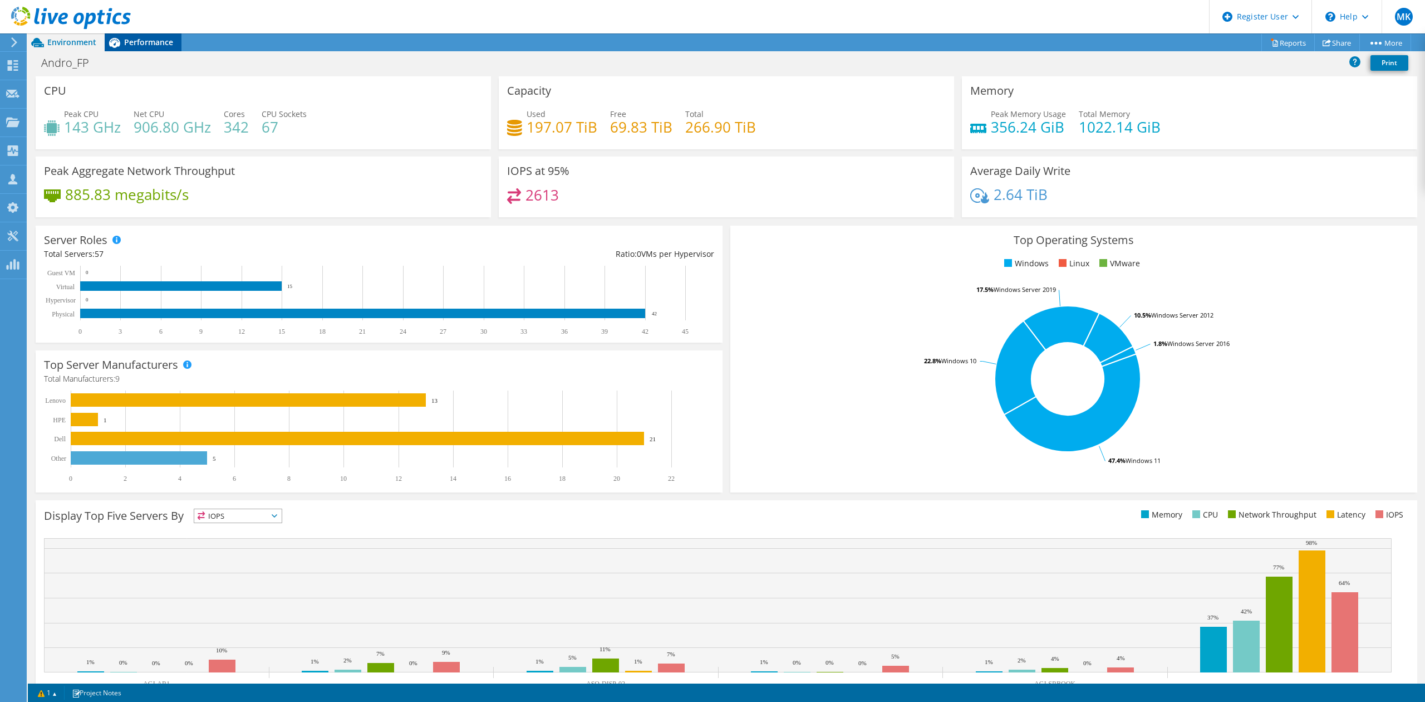
click at [154, 38] on span "Performance" at bounding box center [148, 42] width 49 height 11
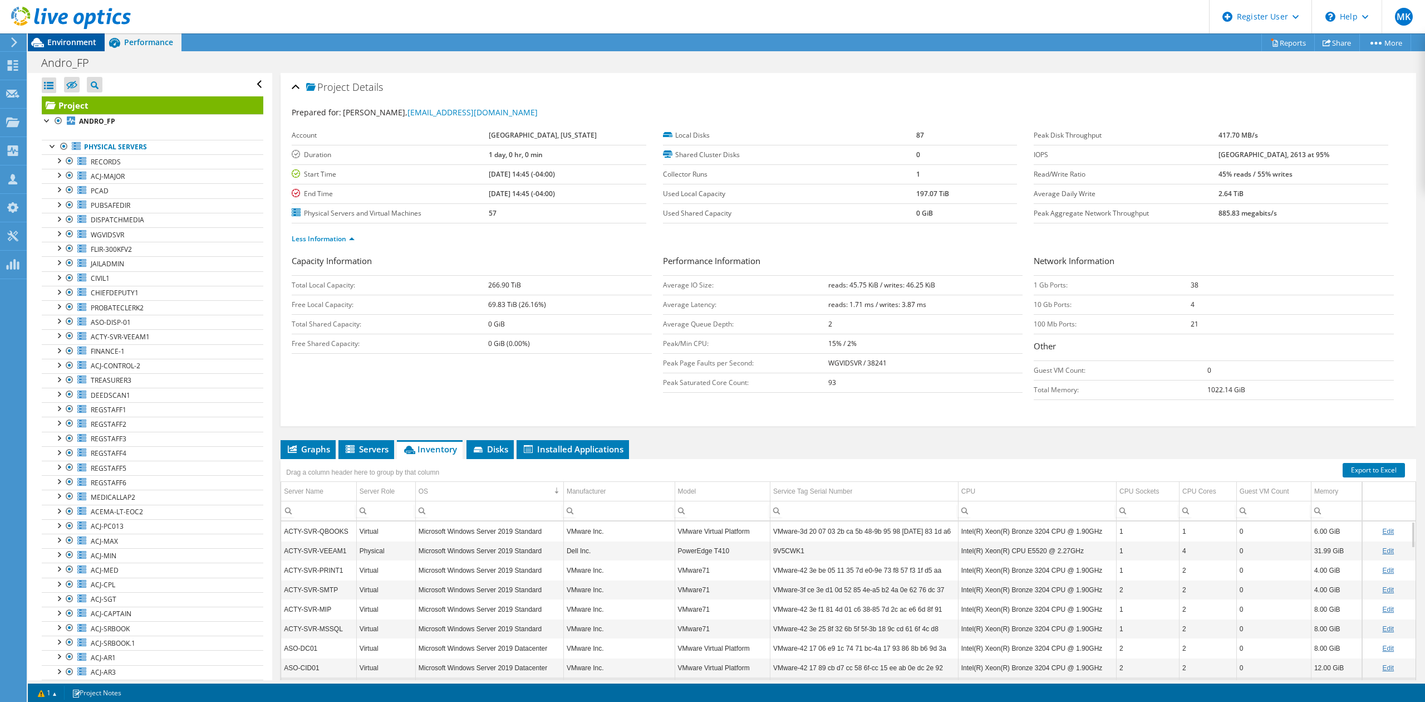
click at [66, 45] on span "Environment" at bounding box center [71, 42] width 49 height 11
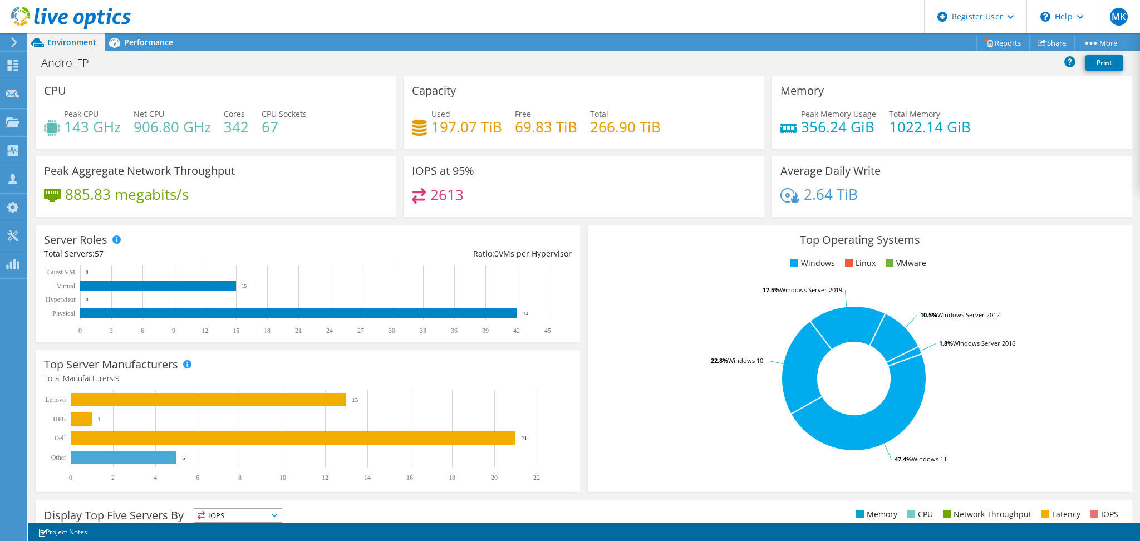
click at [903, 127] on h4 "1022.14 GiB" at bounding box center [930, 127] width 82 height 12
click at [867, 127] on h4 "356.24 GiB" at bounding box center [838, 127] width 75 height 12
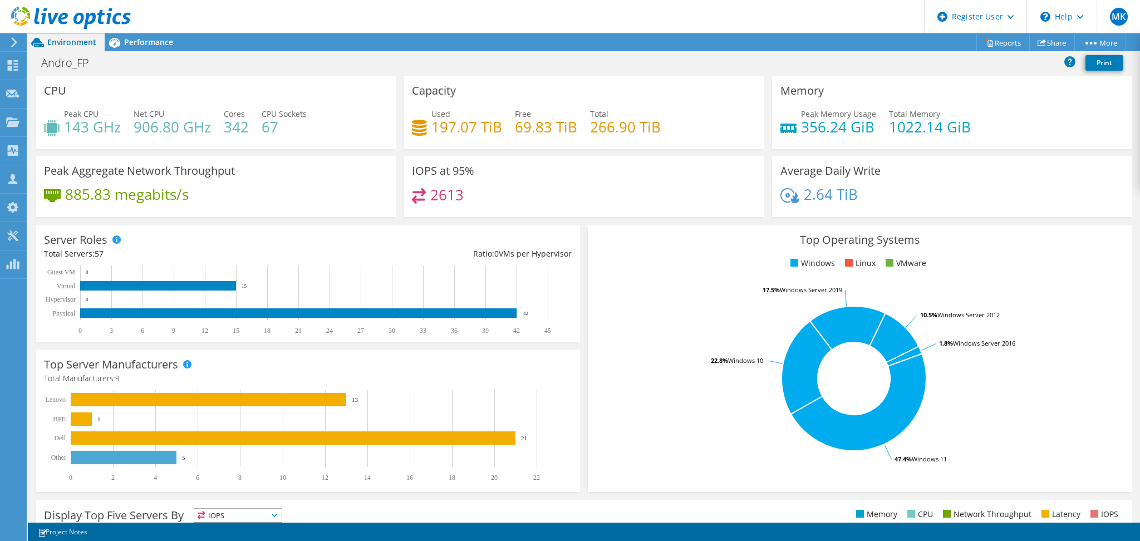
click at [848, 125] on h4 "356.24 GiB" at bounding box center [838, 127] width 75 height 12
click at [847, 125] on h4 "356.24 GiB" at bounding box center [838, 127] width 75 height 12
click at [813, 127] on h4 "356.24 GiB" at bounding box center [838, 127] width 75 height 12
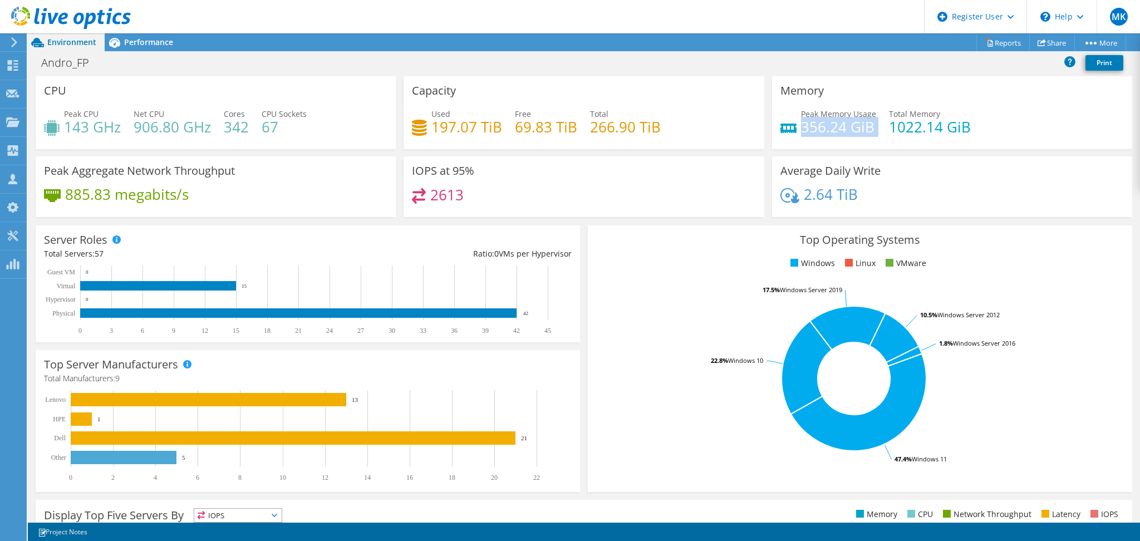
click at [813, 127] on h4 "356.24 GiB" at bounding box center [838, 127] width 75 height 12
click at [862, 129] on h4 "356.24 GiB" at bounding box center [838, 127] width 75 height 12
click at [889, 124] on h4 "1022.14 GiB" at bounding box center [930, 127] width 82 height 12
drag, startPoint x: 869, startPoint y: 126, endPoint x: 822, endPoint y: 126, distance: 46.2
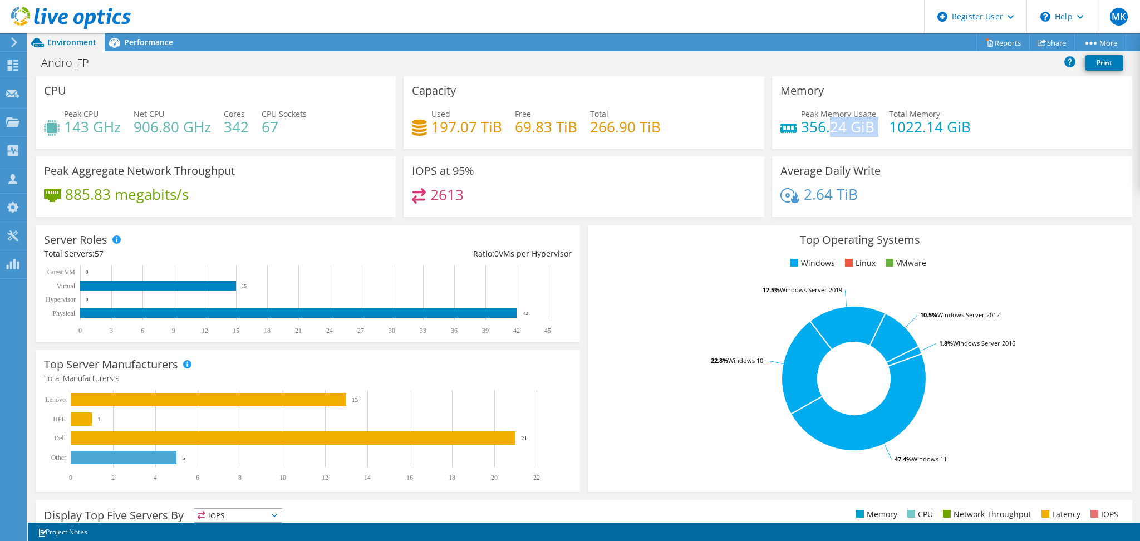
click at [822, 126] on div "Peak Memory Usage 356.24 GiB Total Memory 1022.14 GiB" at bounding box center [953, 126] width 344 height 36
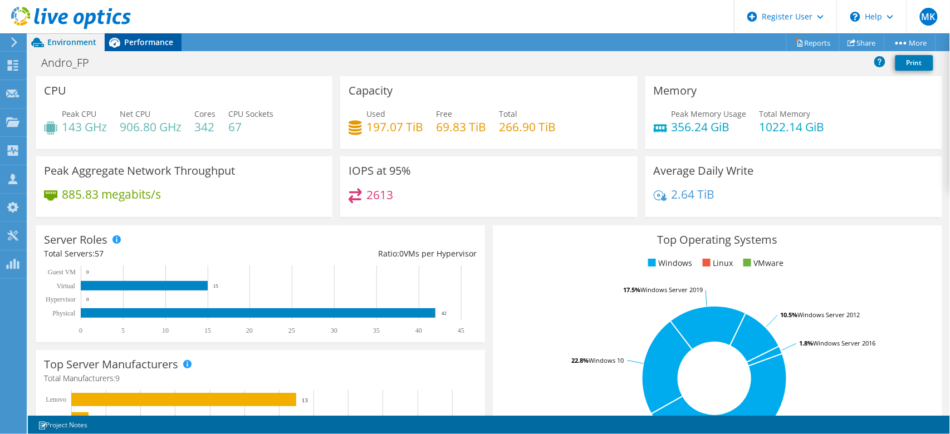
click at [137, 37] on span "Performance" at bounding box center [148, 42] width 49 height 11
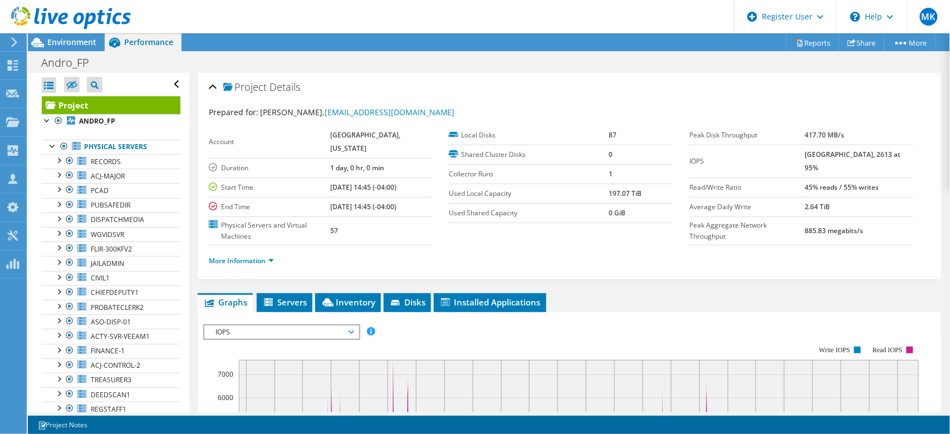
scroll to position [148, 0]
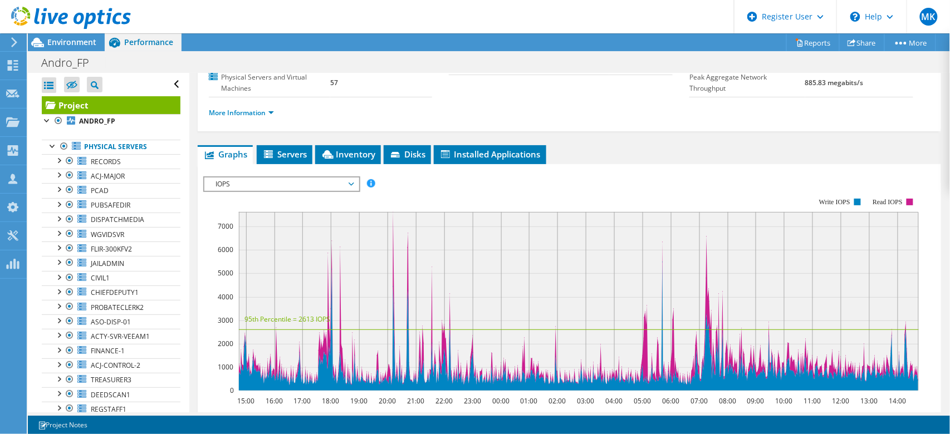
click at [296, 182] on span "IOPS" at bounding box center [281, 184] width 143 height 13
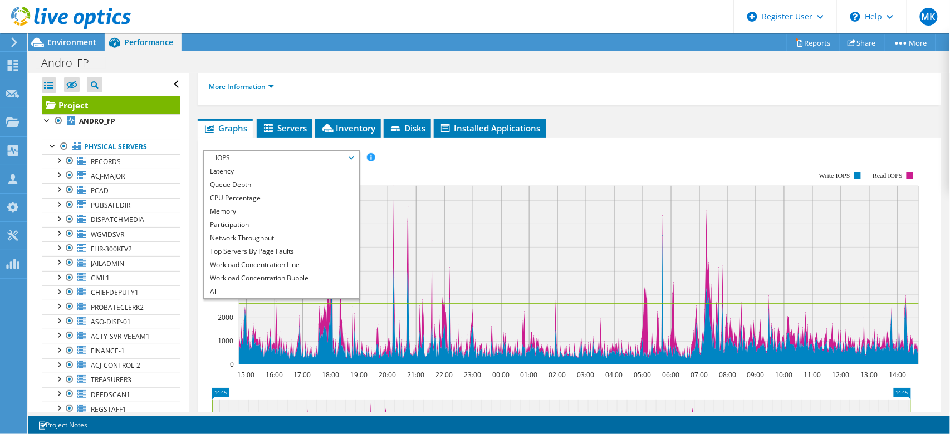
scroll to position [70, 0]
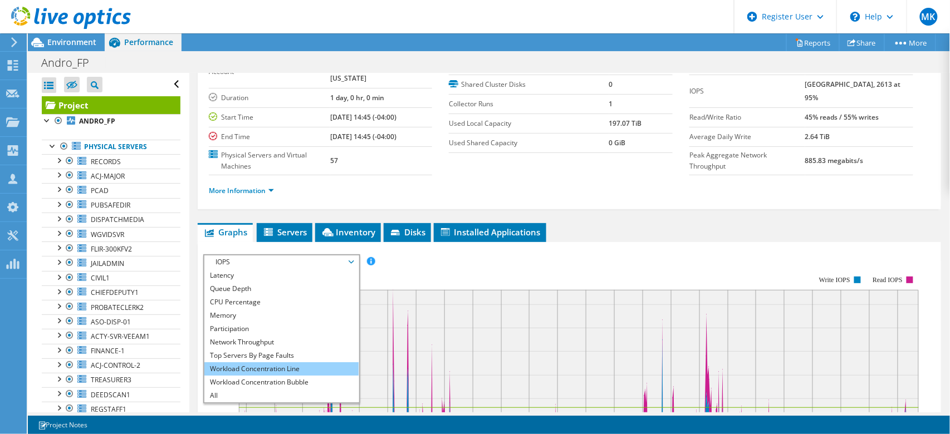
click at [293, 373] on li "Workload Concentration Line" at bounding box center [281, 368] width 154 height 13
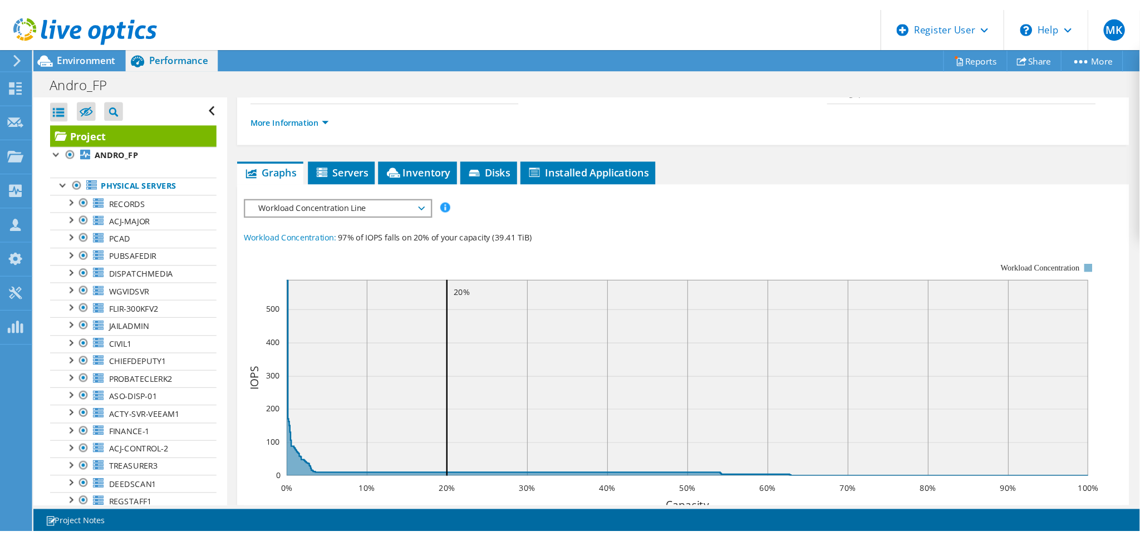
scroll to position [218, 0]
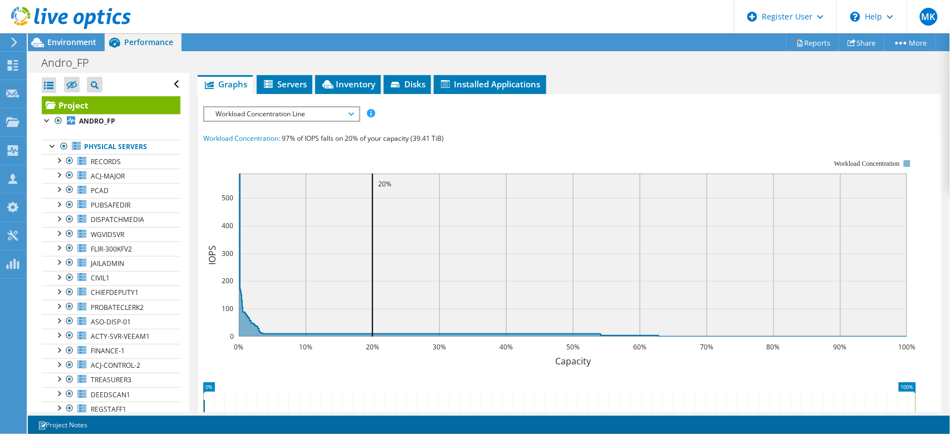
click at [308, 111] on span "Workload Concentration Line" at bounding box center [281, 113] width 143 height 13
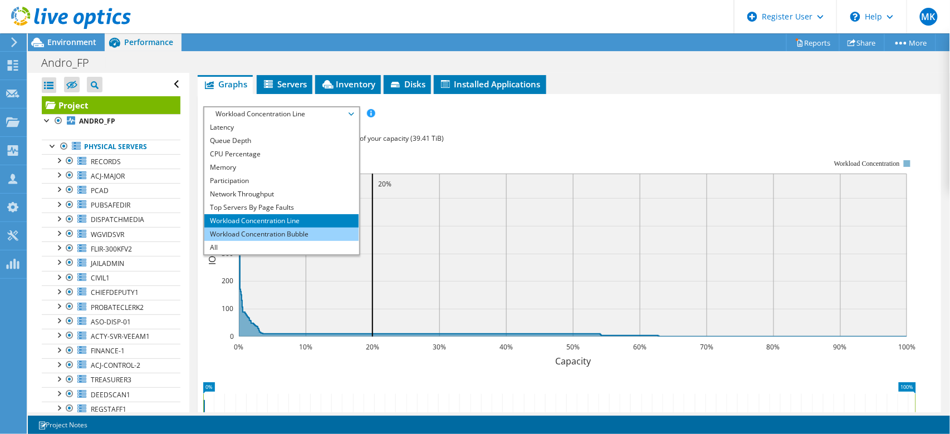
click at [305, 228] on li "Workload Concentration Bubble" at bounding box center [281, 234] width 154 height 13
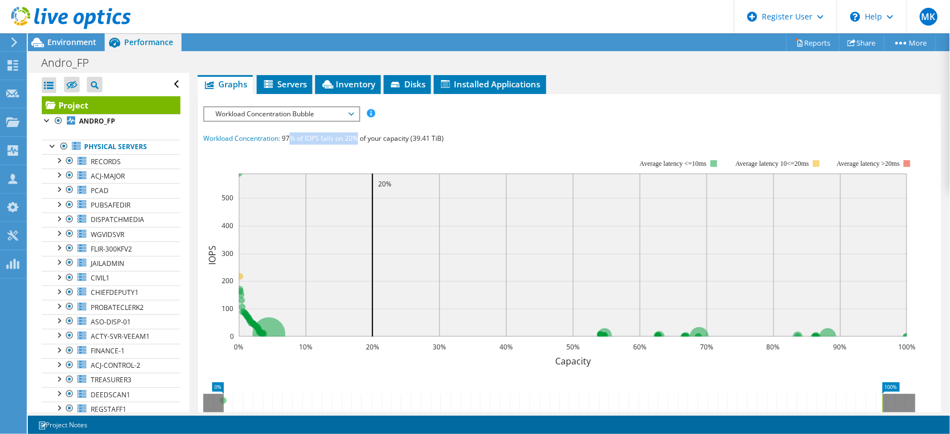
drag, startPoint x: 311, startPoint y: 137, endPoint x: 357, endPoint y: 132, distance: 45.9
click at [357, 134] on span "97% of IOPS falls on 20% of your capacity (39.41 TiB)" at bounding box center [363, 138] width 162 height 9
click at [546, 133] on div "Workload Concentration: 97% of IOPS falls on 20% of your capacity (39.41 TiB)" at bounding box center [569, 139] width 732 height 12
click at [286, 127] on div "IOPS Disk Throughput IO Size Latency Queue Depth CPU Percentage Memory Page Fau…" at bounding box center [569, 312] width 732 height 412
drag, startPoint x: 281, startPoint y: 138, endPoint x: 298, endPoint y: 141, distance: 18.2
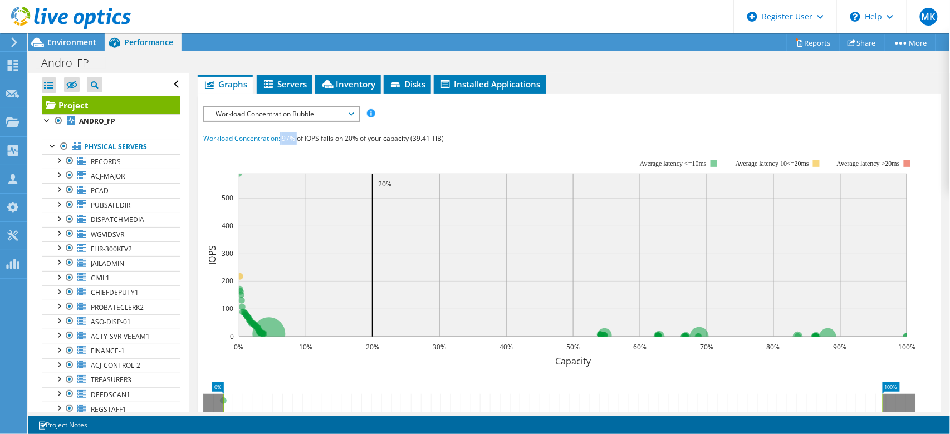
click at [298, 141] on div "Workload Concentration: 97% of IOPS falls on 20% of your capacity (39.41 TiB)" at bounding box center [569, 139] width 732 height 12
click at [70, 41] on span "Environment" at bounding box center [71, 42] width 49 height 11
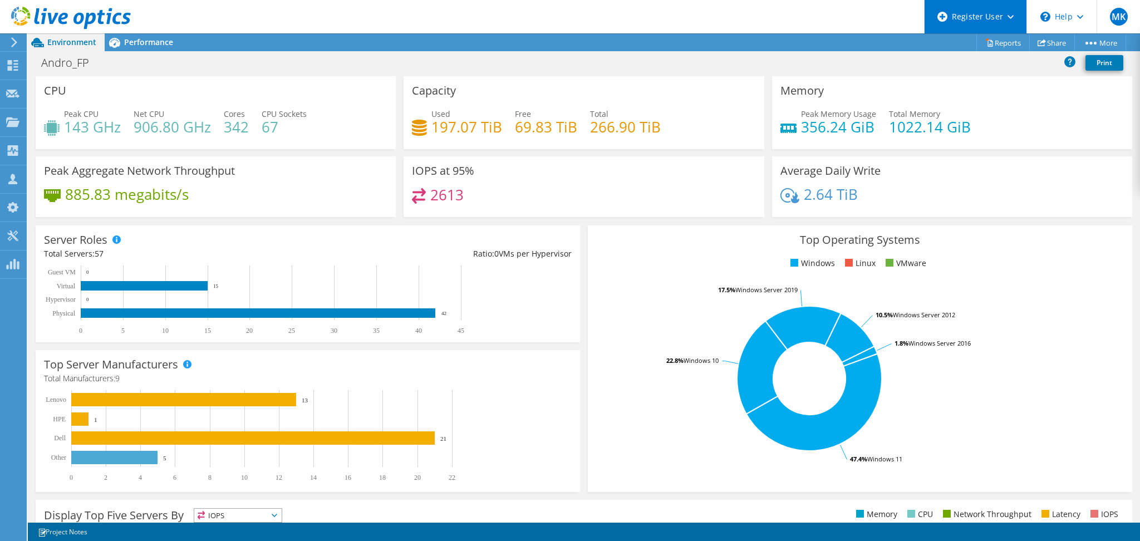
scroll to position [196, 0]
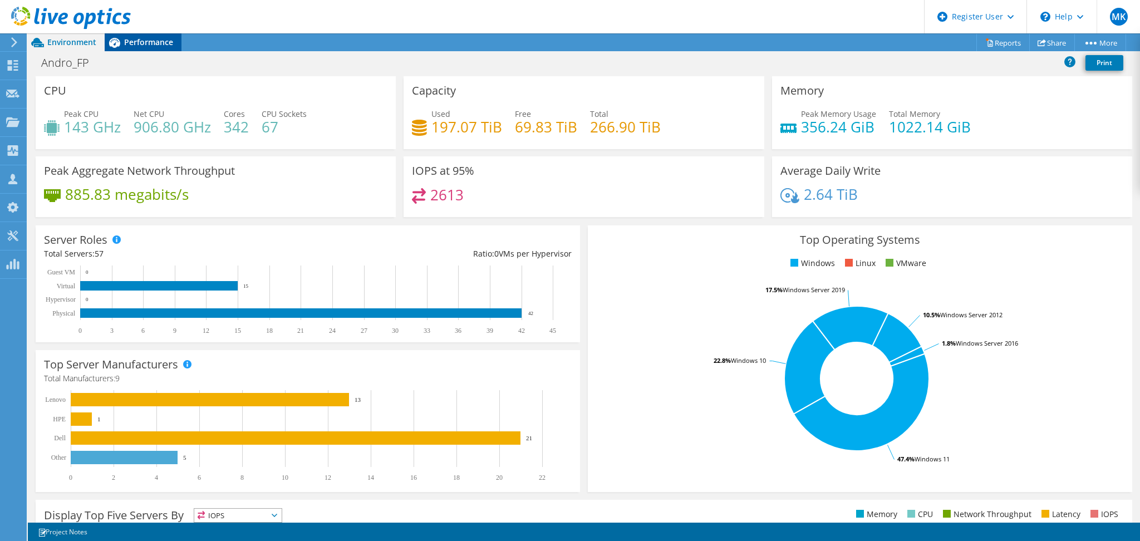
click at [136, 41] on span "Performance" at bounding box center [148, 42] width 49 height 11
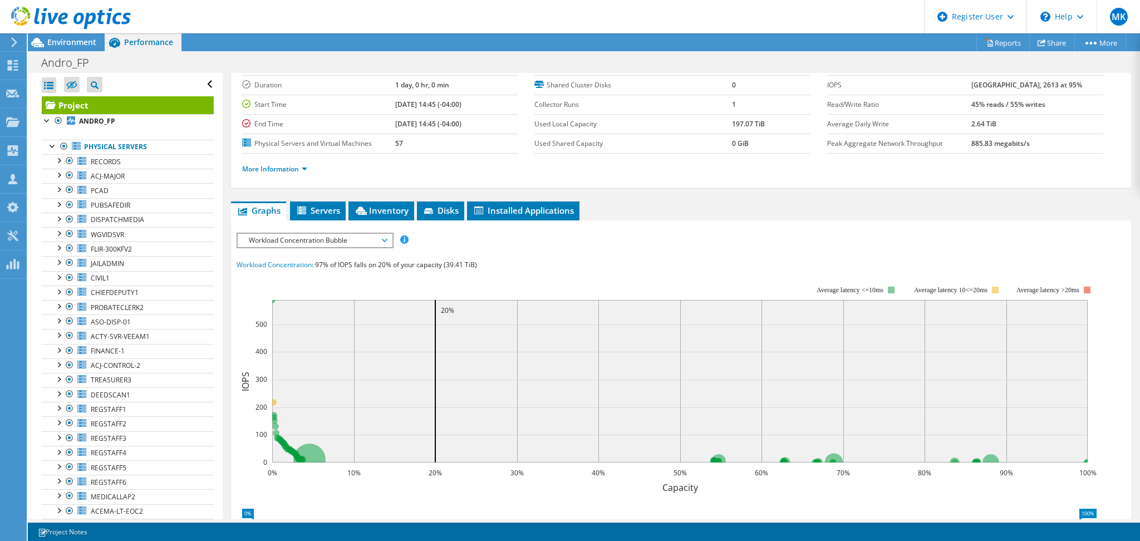
scroll to position [0, 0]
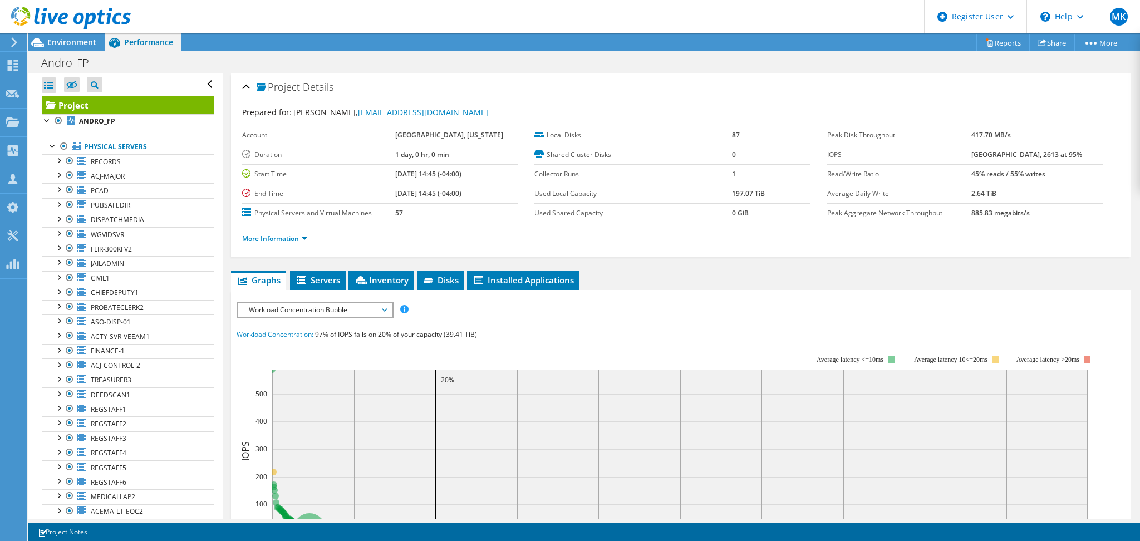
click at [290, 242] on link "More Information" at bounding box center [274, 238] width 65 height 9
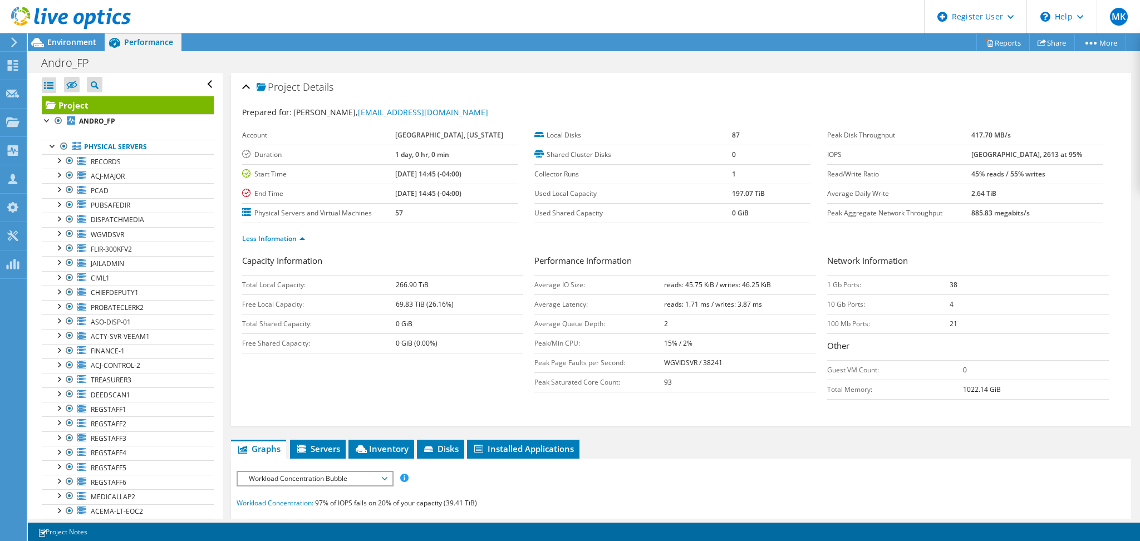
click at [962, 321] on td "21" at bounding box center [1029, 323] width 159 height 19
click at [843, 325] on td "100 Mb Ports:" at bounding box center [888, 323] width 122 height 19
click at [841, 325] on td "100 Mb Ports:" at bounding box center [888, 323] width 122 height 19
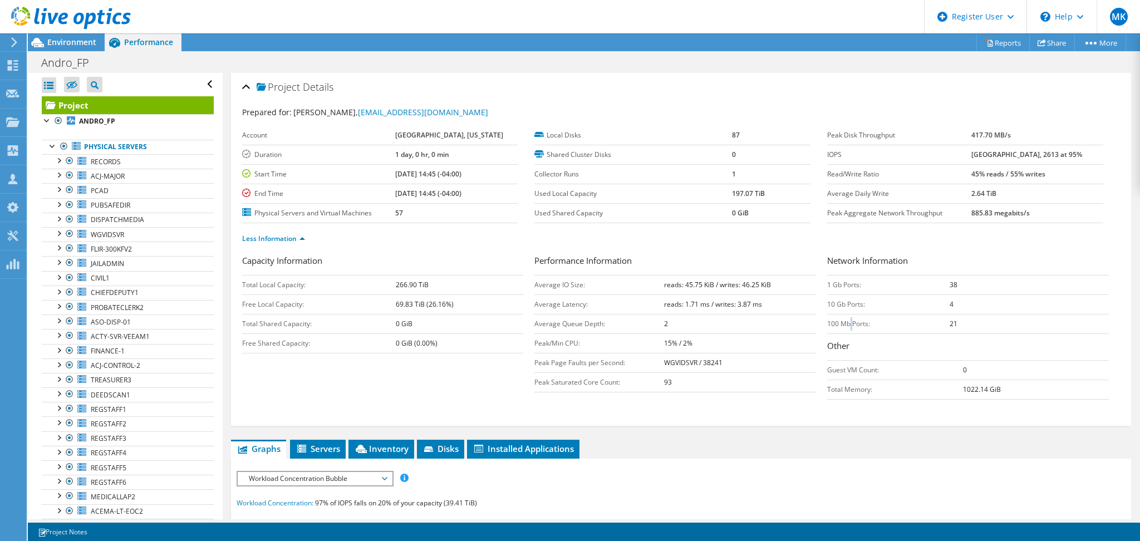
click at [841, 325] on td "100 Mb Ports:" at bounding box center [888, 323] width 122 height 19
click at [888, 310] on td "10 Gb Ports:" at bounding box center [888, 304] width 122 height 19
click at [950, 300] on b "4" at bounding box center [952, 304] width 4 height 9
drag, startPoint x: 946, startPoint y: 299, endPoint x: 901, endPoint y: 311, distance: 46.7
click at [930, 303] on tr "10 Gb Ports: 4" at bounding box center [968, 304] width 282 height 19
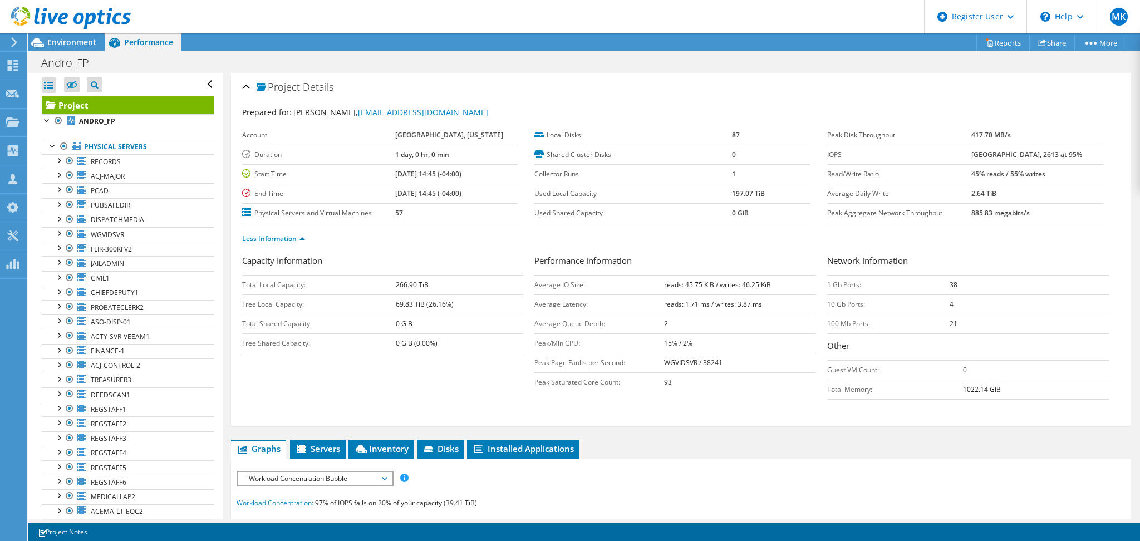
click at [833, 310] on td "10 Gb Ports:" at bounding box center [888, 304] width 122 height 19
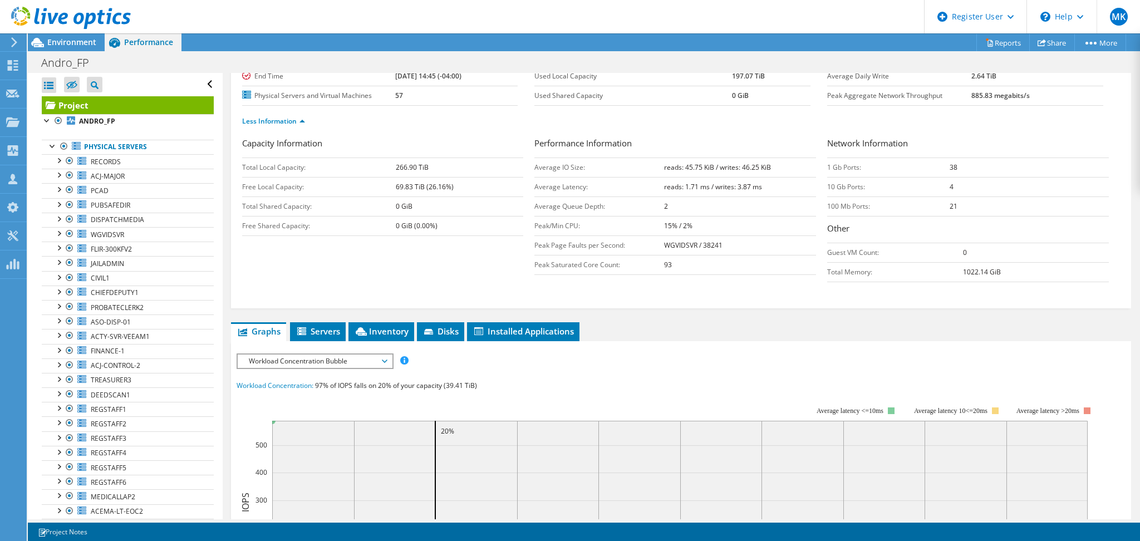
scroll to position [223, 0]
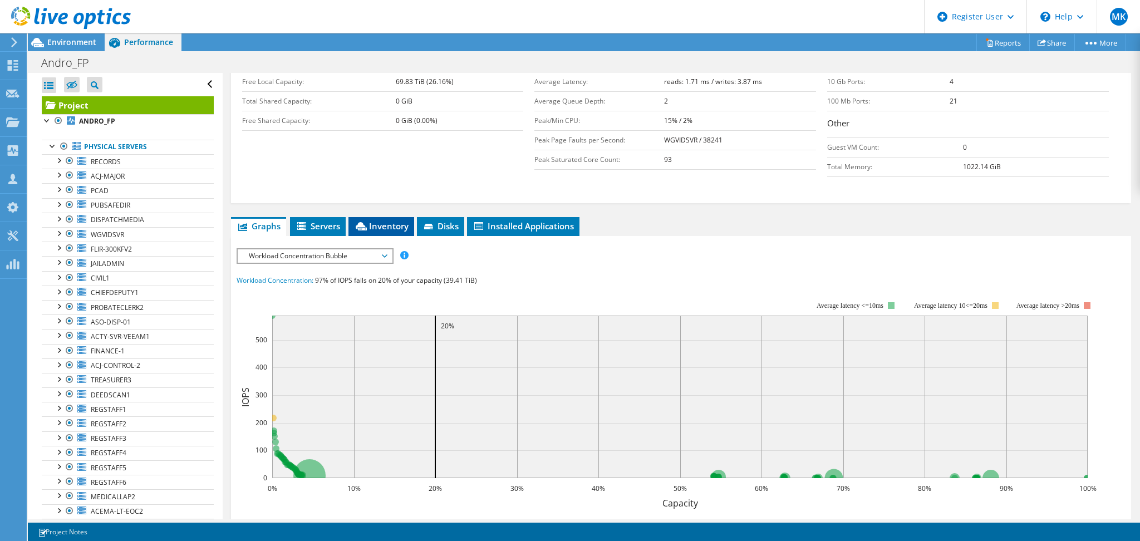
click at [386, 225] on span "Inventory" at bounding box center [381, 225] width 55 height 11
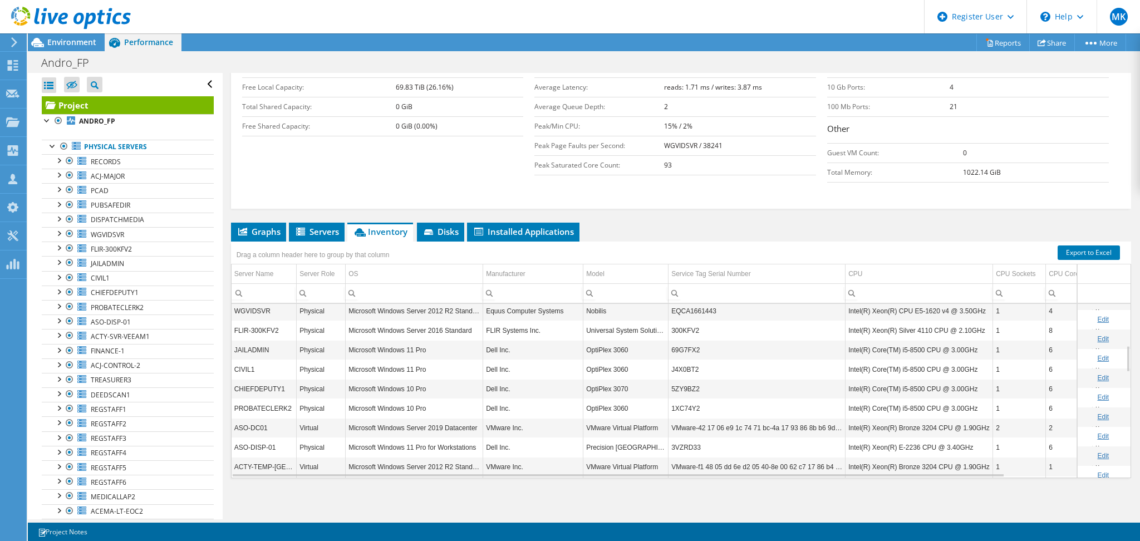
scroll to position [267, 0]
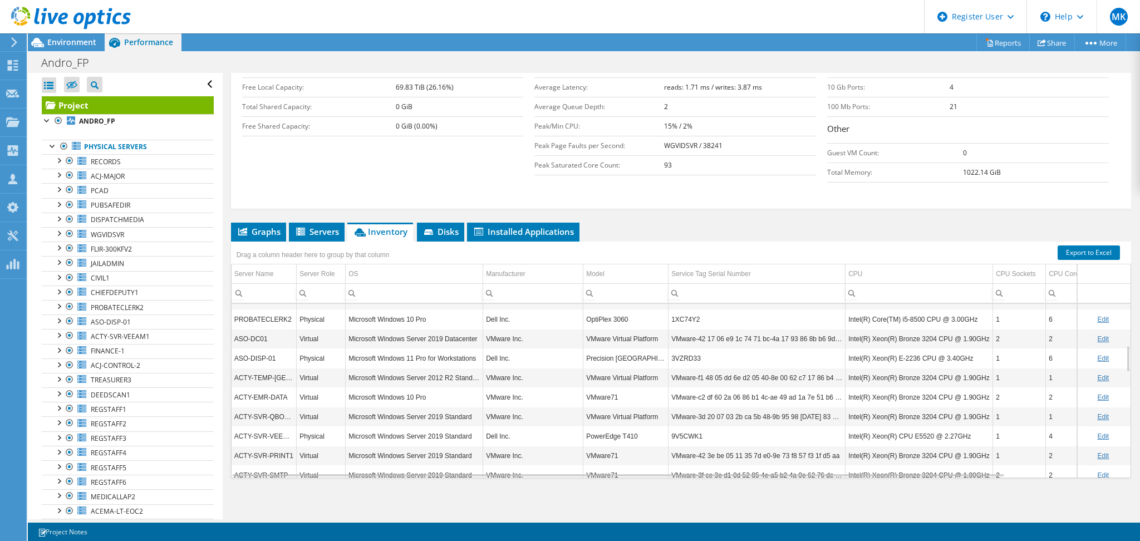
click at [430, 340] on td "Microsoft Windows Server 2019 Datacenter" at bounding box center [415, 338] width 138 height 19
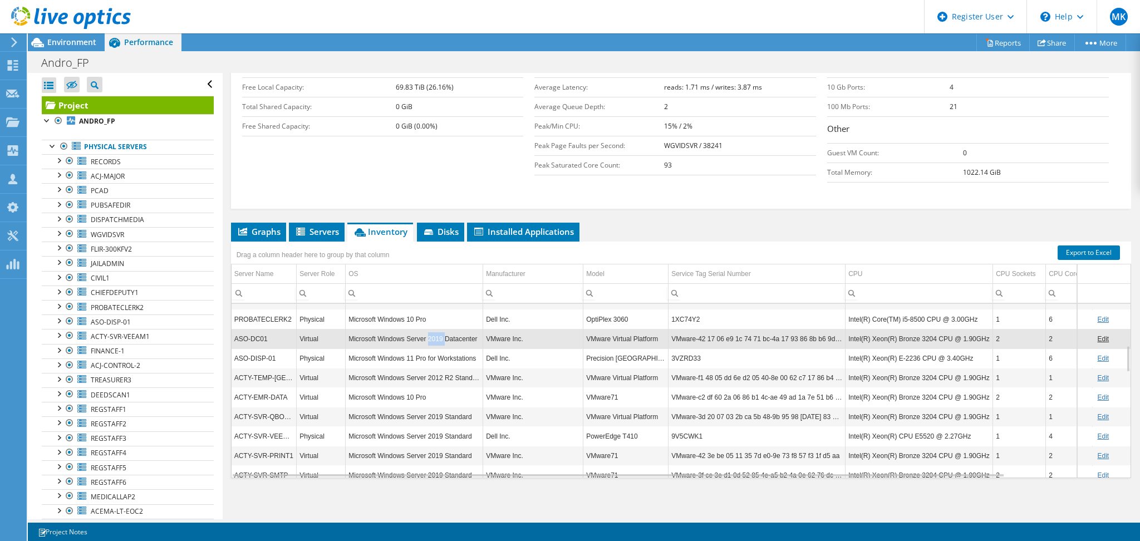
click at [430, 340] on td "Microsoft Windows Server 2019 Datacenter" at bounding box center [415, 338] width 138 height 19
click at [439, 381] on td "Microsoft Windows Server 2012 R2 Standard" at bounding box center [415, 377] width 138 height 19
click at [440, 381] on td "Microsoft Windows Server 2012 R2 Standard" at bounding box center [415, 377] width 138 height 19
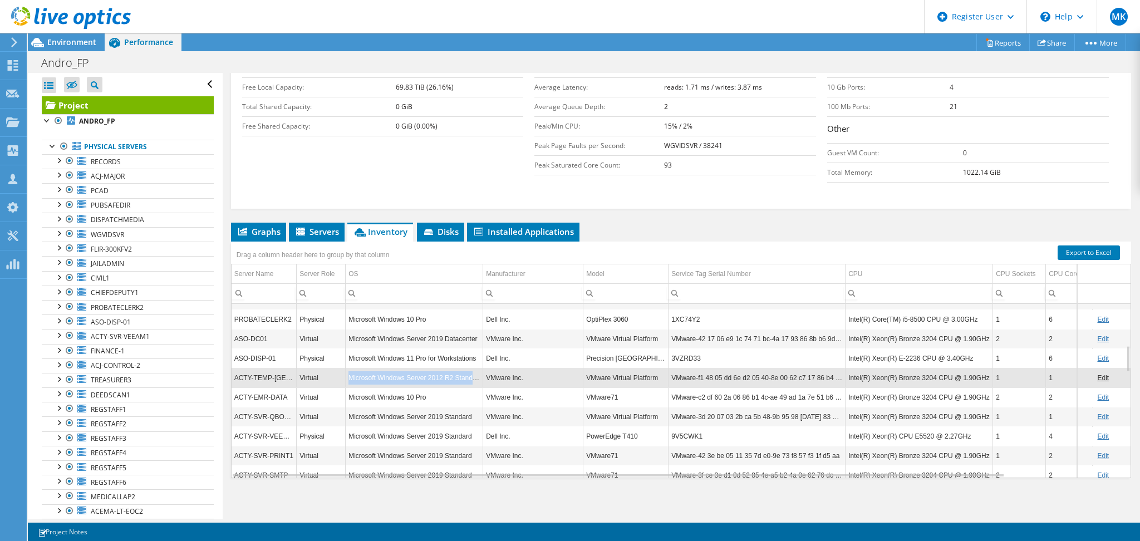
click at [440, 381] on td "Microsoft Windows Server 2012 R2 Standard" at bounding box center [415, 377] width 138 height 19
click at [449, 413] on td "Microsoft Windows Server 2019 Standard" at bounding box center [415, 416] width 138 height 19
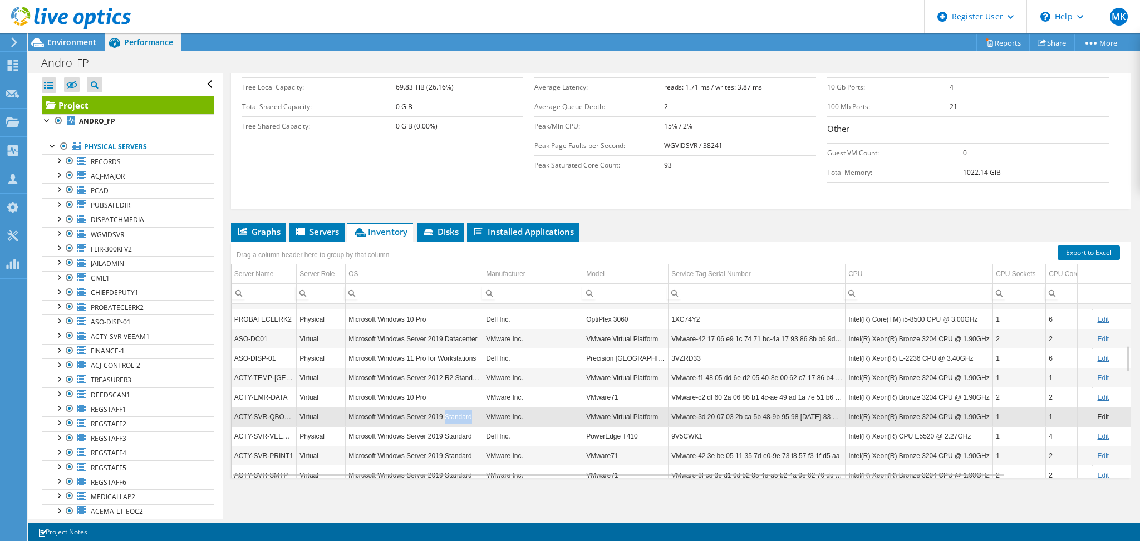
click at [449, 413] on td "Microsoft Windows Server 2019 Standard" at bounding box center [415, 416] width 138 height 19
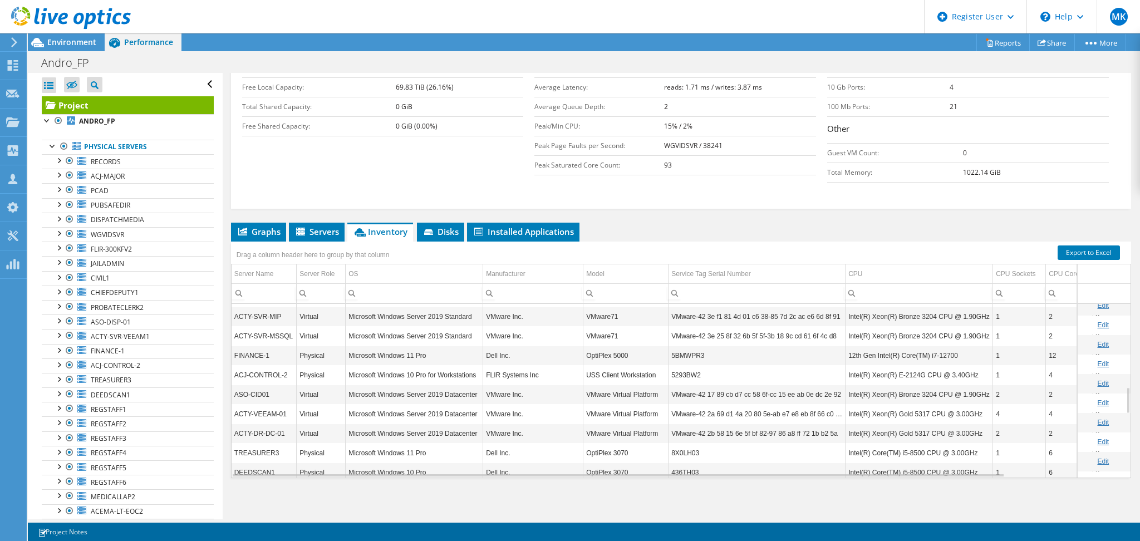
scroll to position [534, 0]
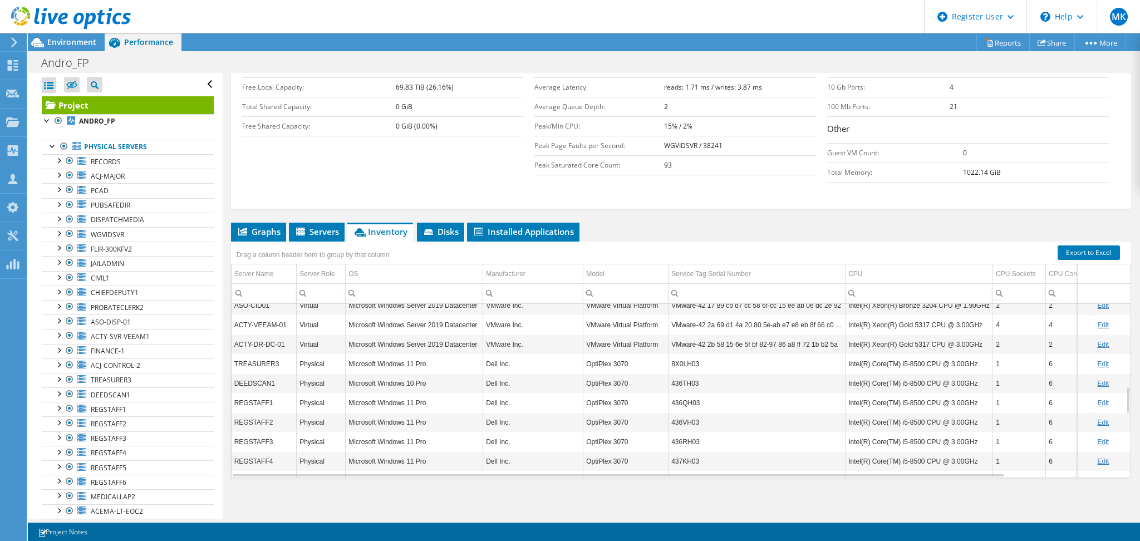
click at [439, 346] on td "Microsoft Windows Server 2019 Datacenter" at bounding box center [415, 344] width 138 height 19
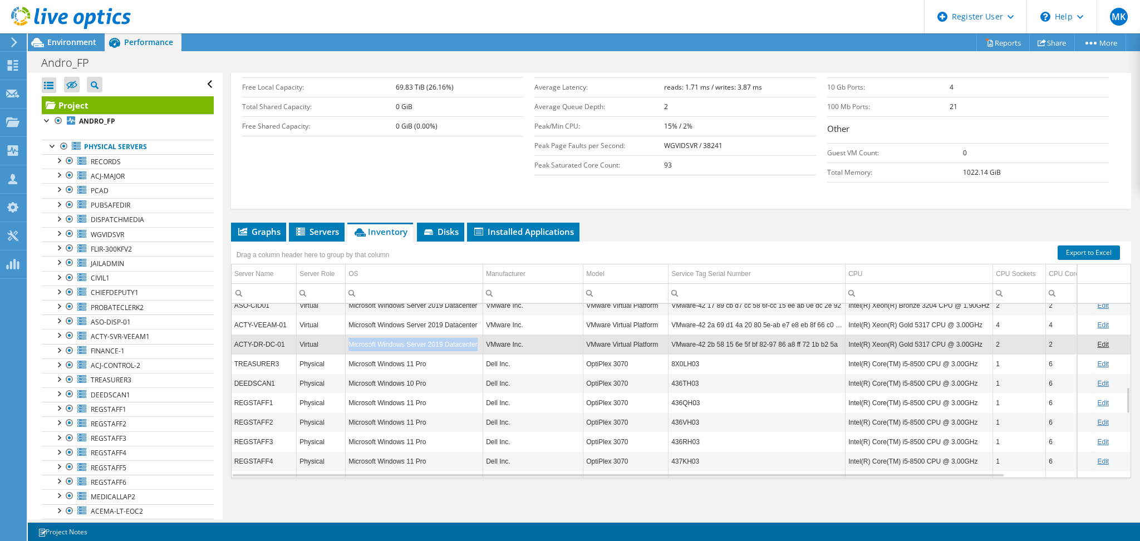
click at [439, 346] on td "Microsoft Windows Server 2019 Datacenter" at bounding box center [415, 344] width 138 height 19
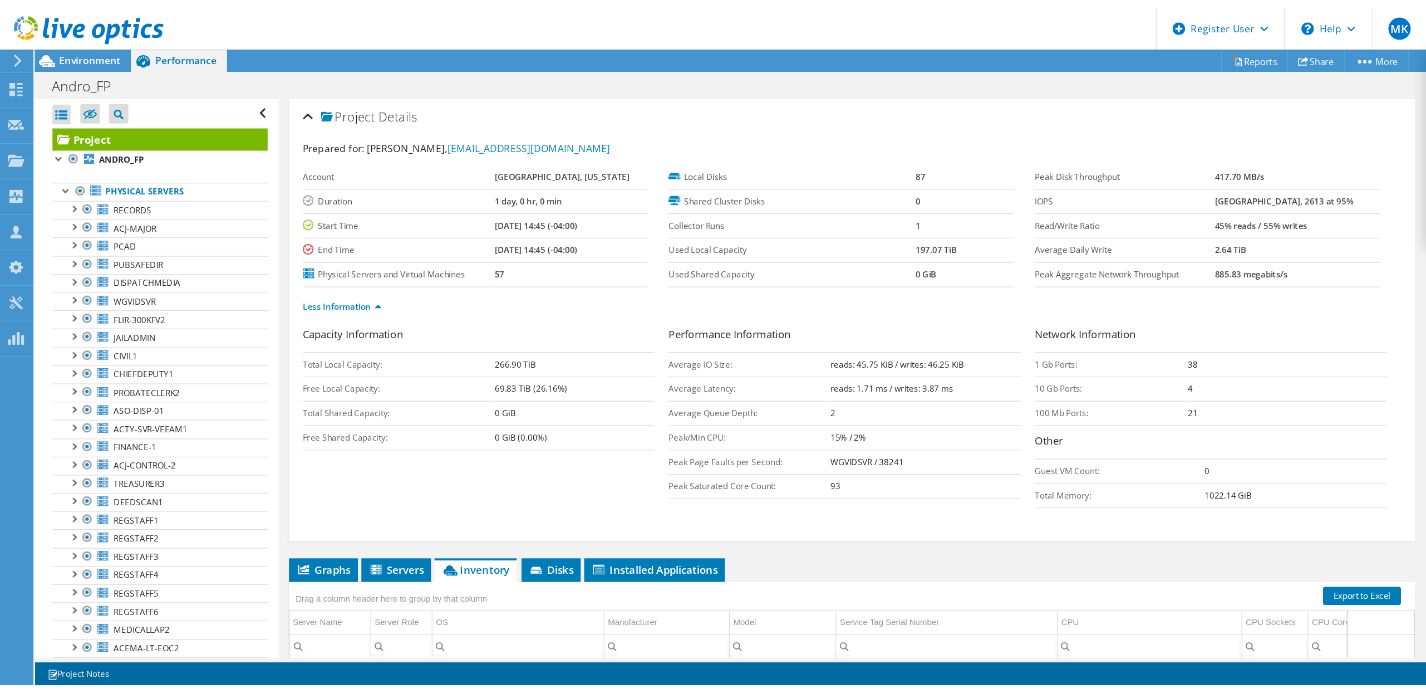
scroll to position [321, 0]
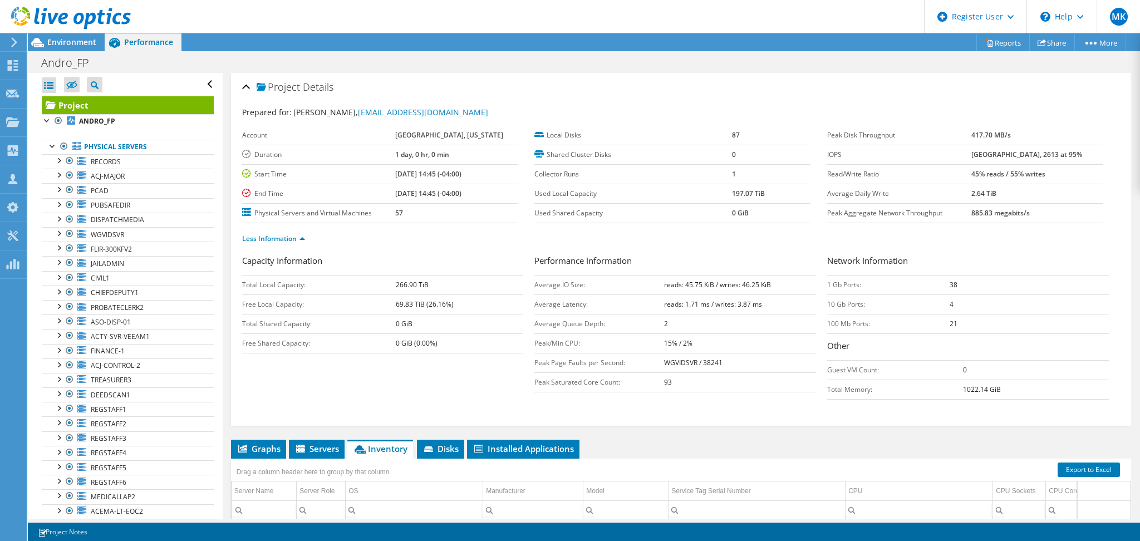
click at [995, 170] on b "45% reads / 55% writes" at bounding box center [1009, 173] width 74 height 9
click at [990, 192] on b "2.64 TiB" at bounding box center [984, 193] width 25 height 9
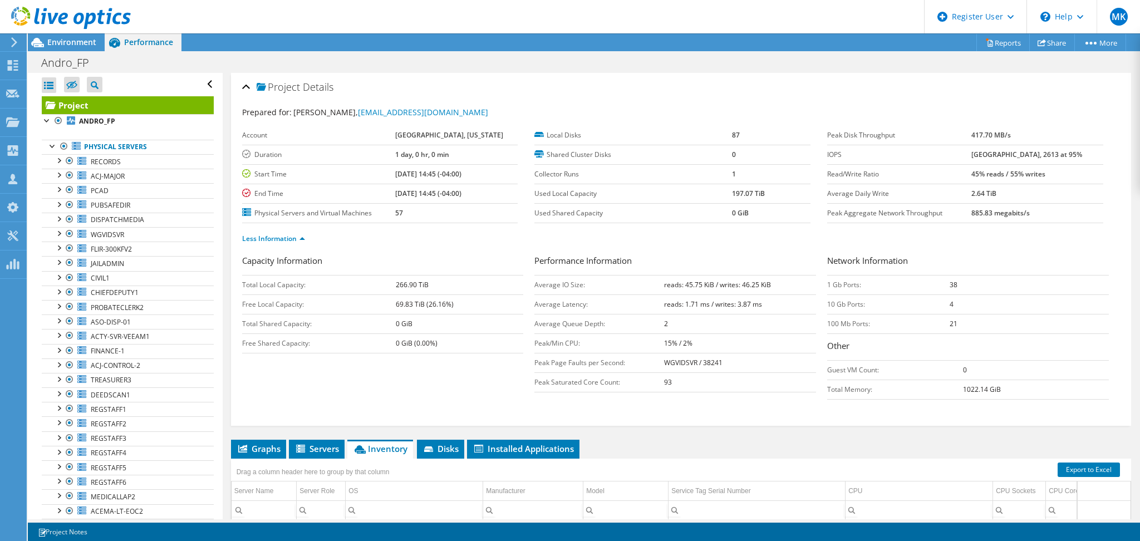
click at [965, 180] on td "Read/Write Ratio" at bounding box center [899, 173] width 144 height 19
click at [998, 176] on b "45% reads / 55% writes" at bounding box center [1009, 173] width 74 height 9
click at [404, 209] on td "57" at bounding box center [456, 212] width 122 height 19
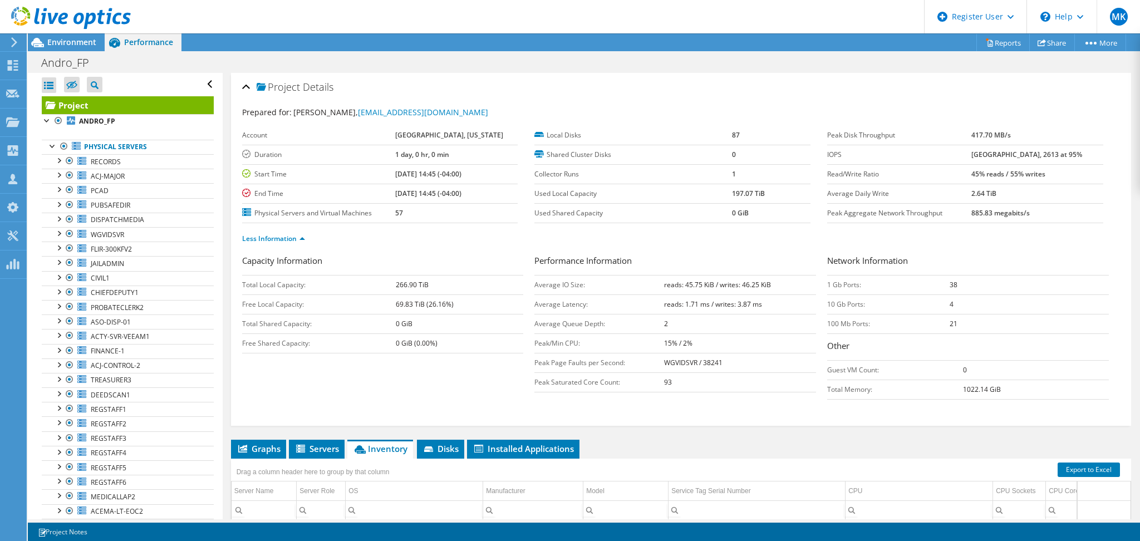
click at [404, 209] on td "57" at bounding box center [456, 212] width 122 height 19
click at [429, 259] on h3 "Capacity Information" at bounding box center [383, 261] width 282 height 15
click at [76, 38] on span "Environment" at bounding box center [71, 42] width 49 height 11
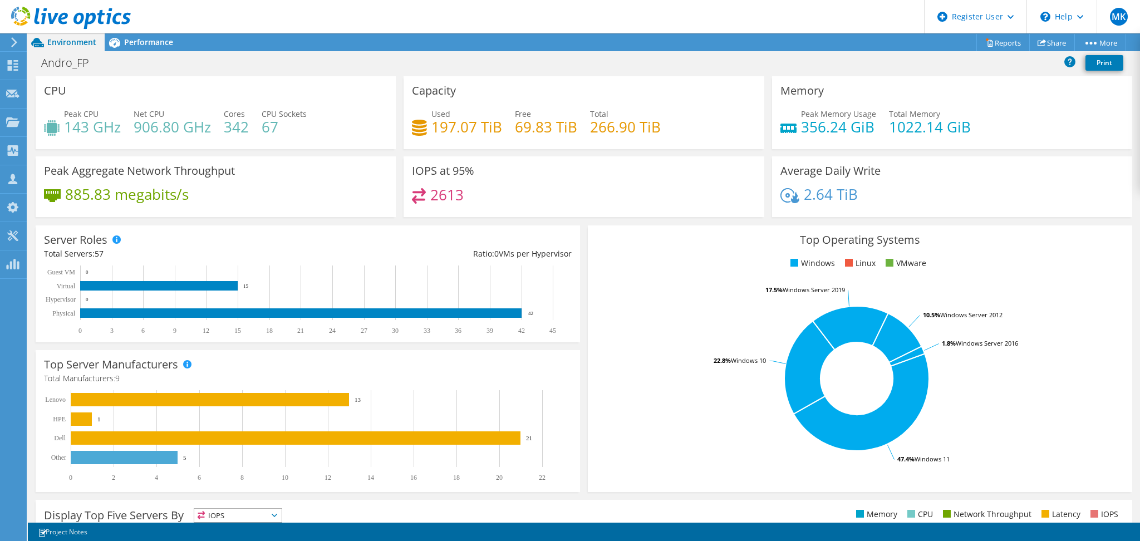
click at [165, 132] on h4 "906.80 GHz" at bounding box center [172, 127] width 77 height 12
click at [226, 131] on h4 "342" at bounding box center [236, 127] width 25 height 12
click at [236, 130] on h4 "342" at bounding box center [236, 127] width 25 height 12
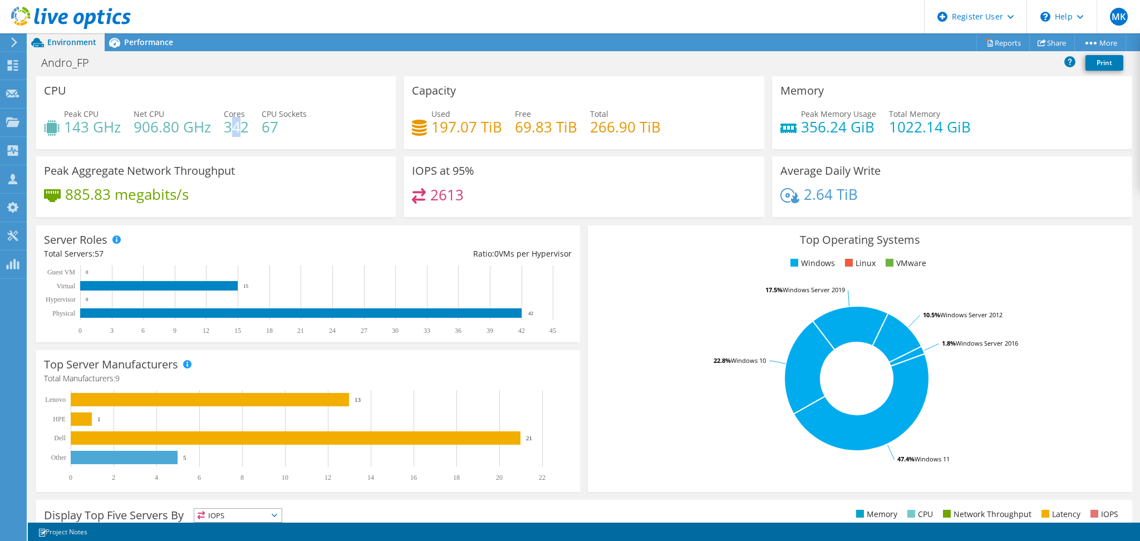
click at [236, 130] on h4 "342" at bounding box center [236, 127] width 25 height 12
click at [238, 125] on h4 "342" at bounding box center [236, 127] width 25 height 12
